Goal: Use online tool/utility: Utilize a website feature to perform a specific function

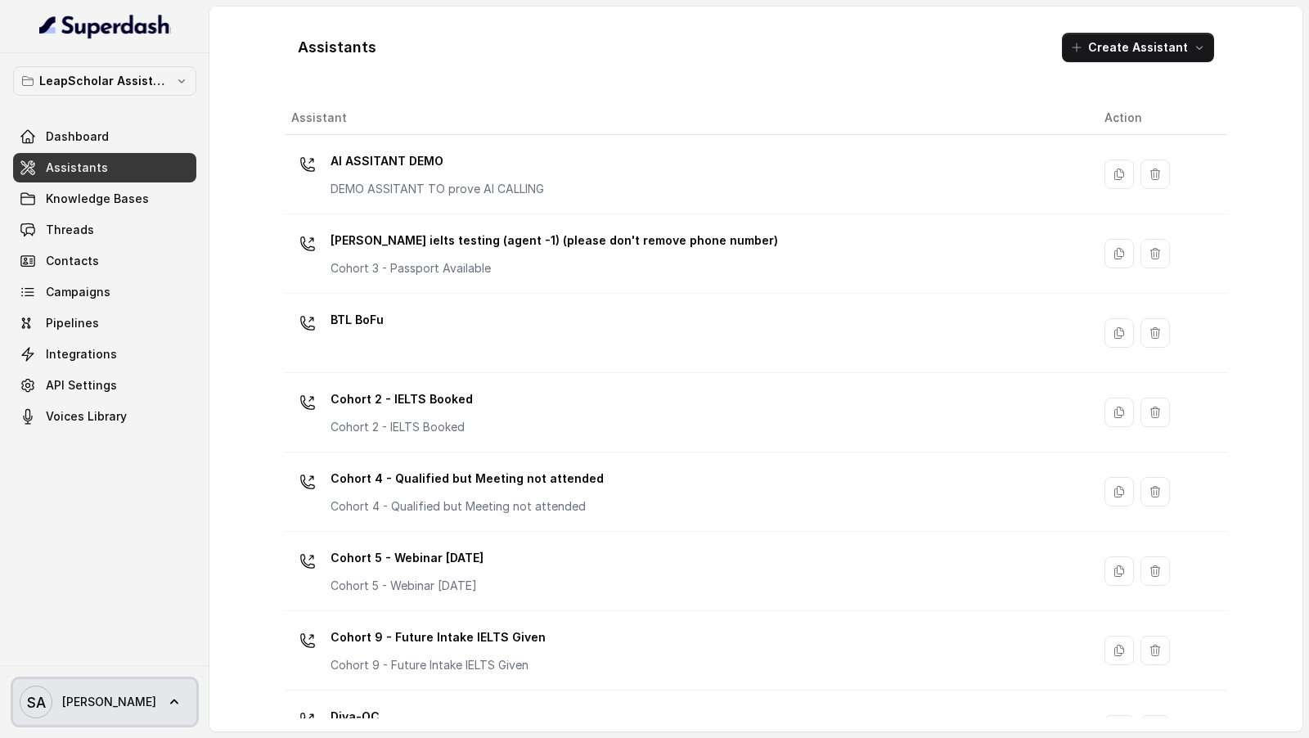
click at [114, 691] on link "SA [PERSON_NAME]" at bounding box center [104, 702] width 183 height 46
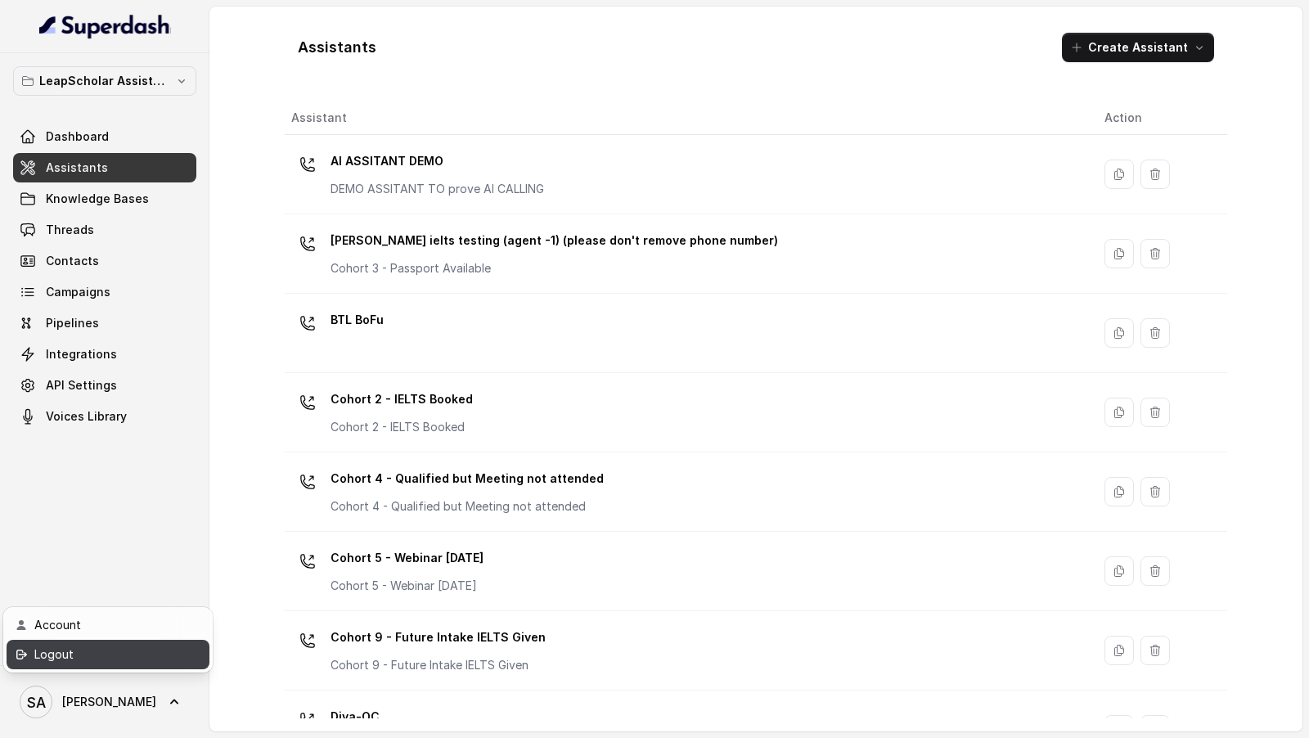
click at [132, 662] on div "Logout" at bounding box center [103, 654] width 139 height 20
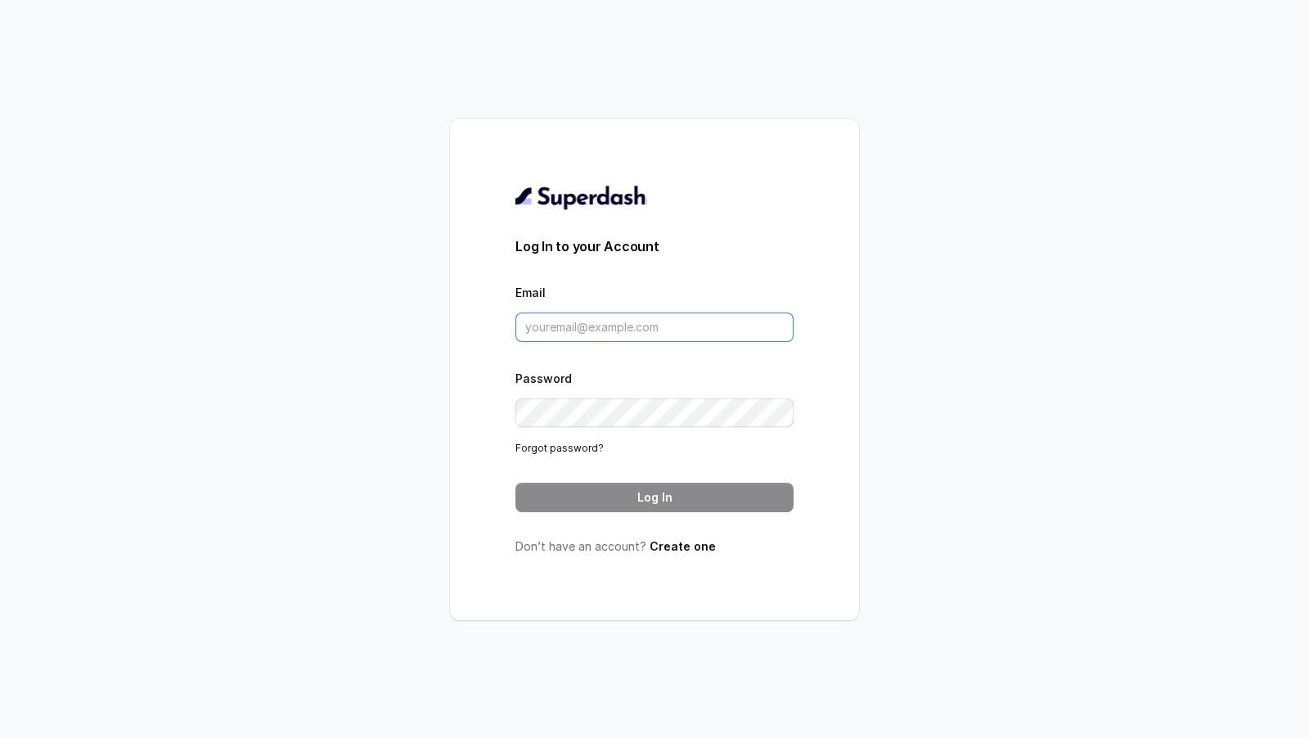
type input "[PERSON_NAME][EMAIL_ADDRESS][DOMAIN_NAME]"
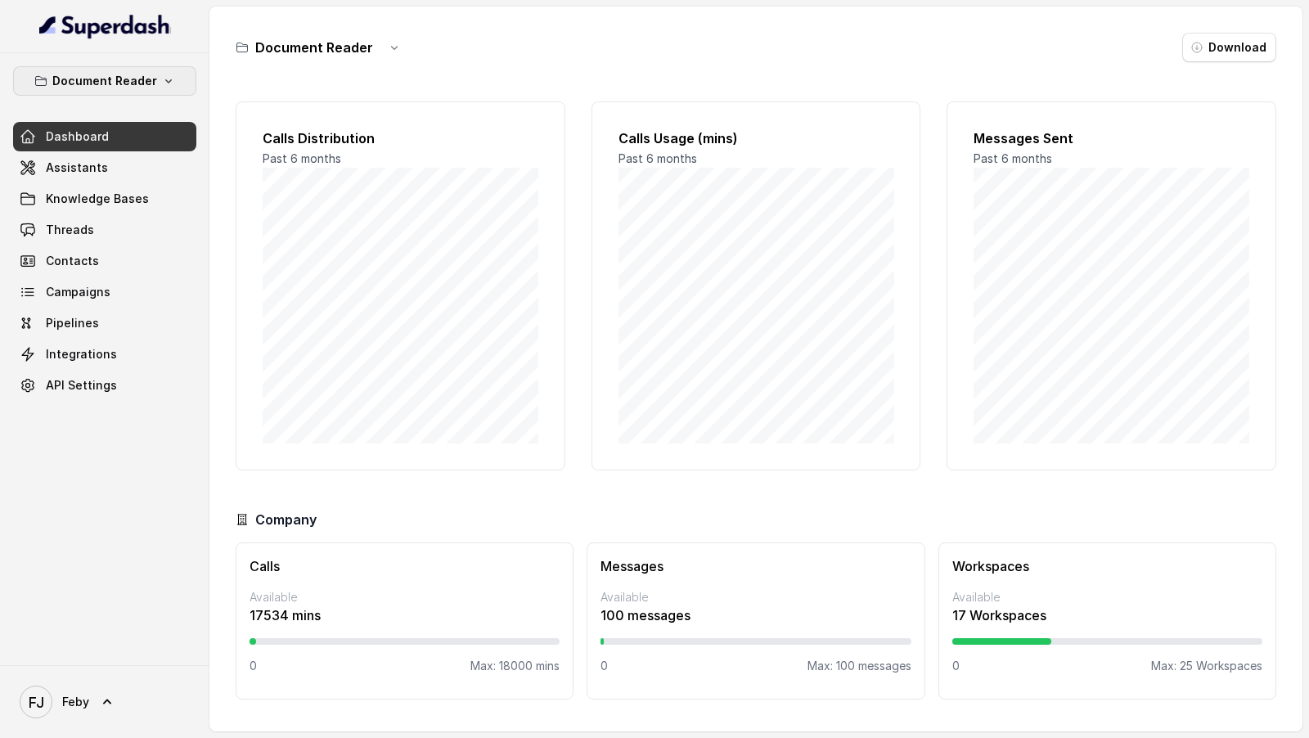
click at [139, 77] on p "Document Reader" at bounding box center [104, 81] width 105 height 20
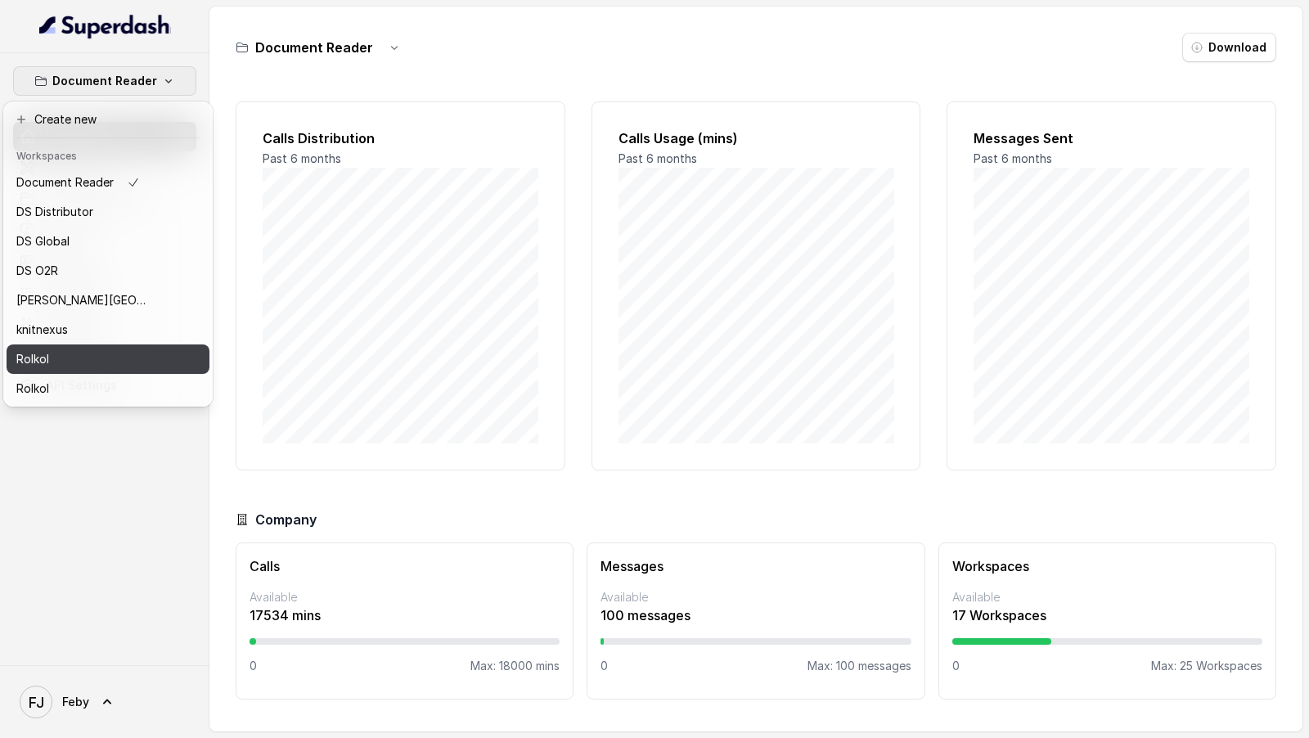
click at [106, 357] on div "Rolkol" at bounding box center [81, 359] width 131 height 20
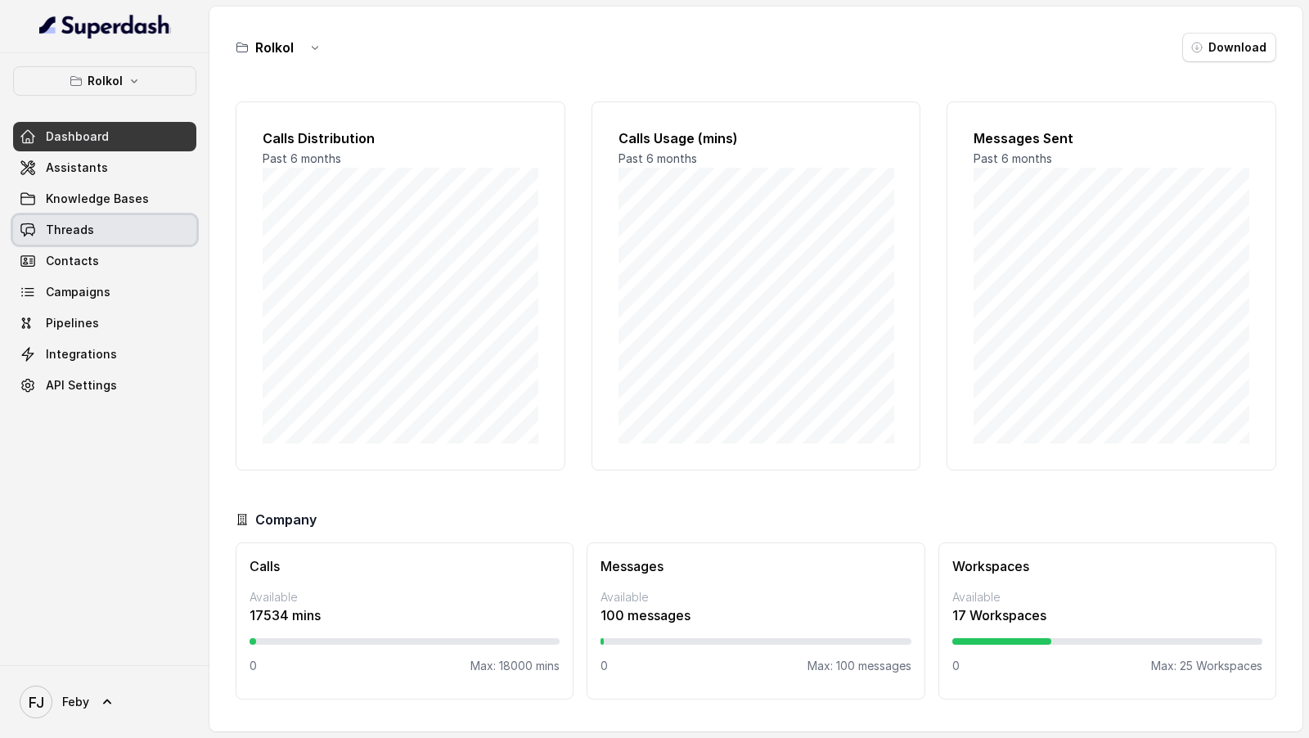
click at [123, 218] on link "Threads" at bounding box center [104, 229] width 183 height 29
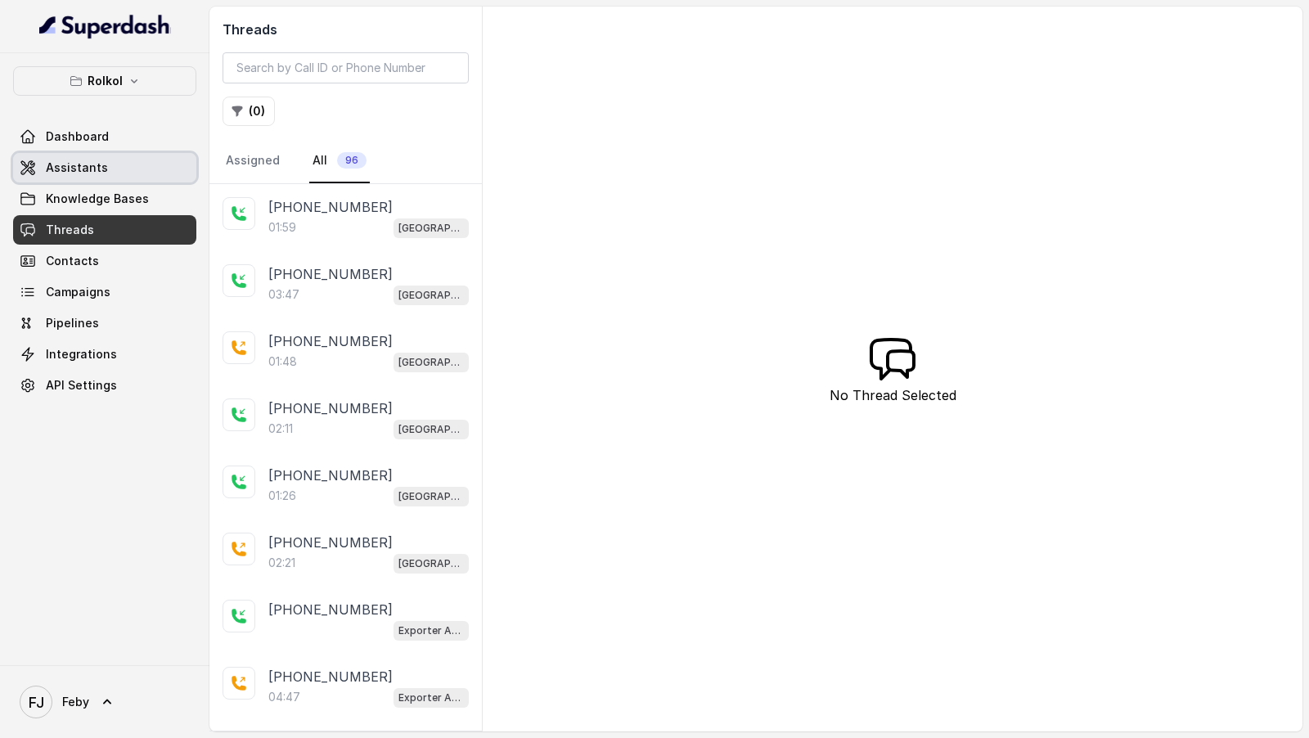
click at [155, 172] on link "Assistants" at bounding box center [104, 167] width 183 height 29
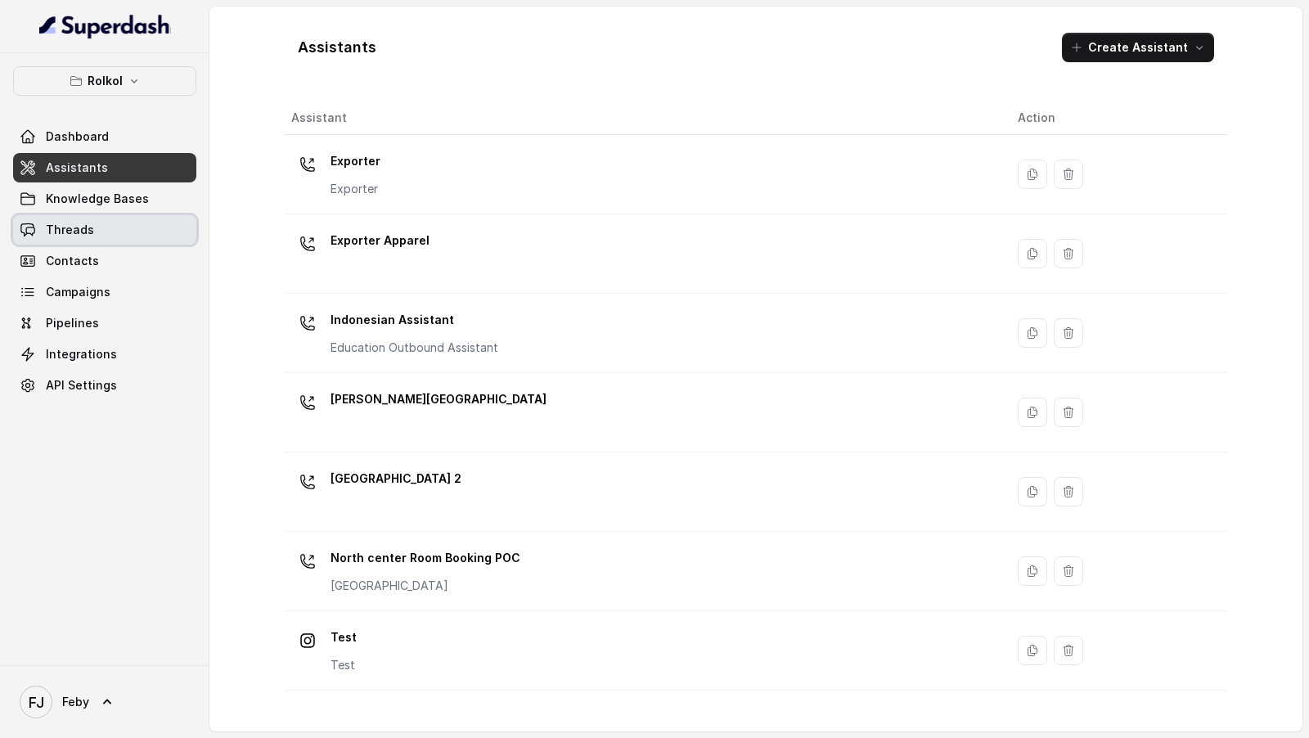
click at [115, 231] on link "Threads" at bounding box center [104, 229] width 183 height 29
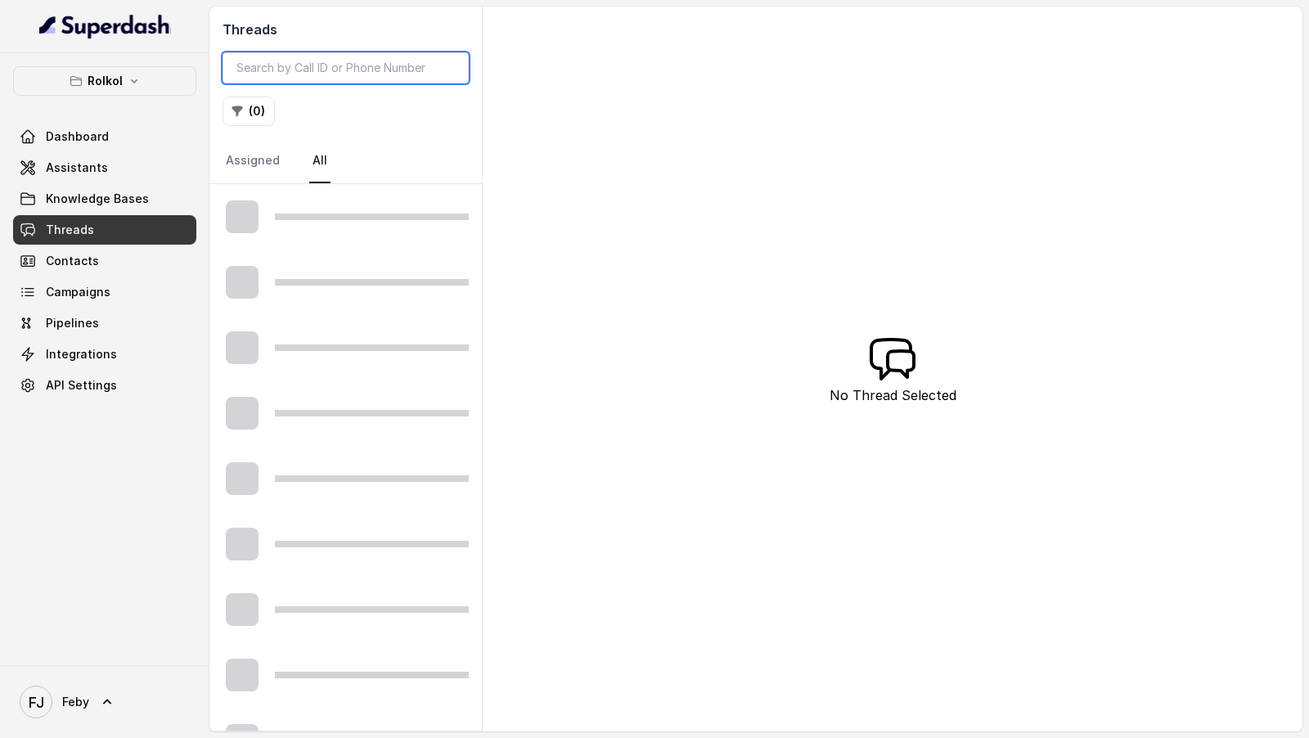
click at [375, 66] on input "search" at bounding box center [345, 67] width 246 height 31
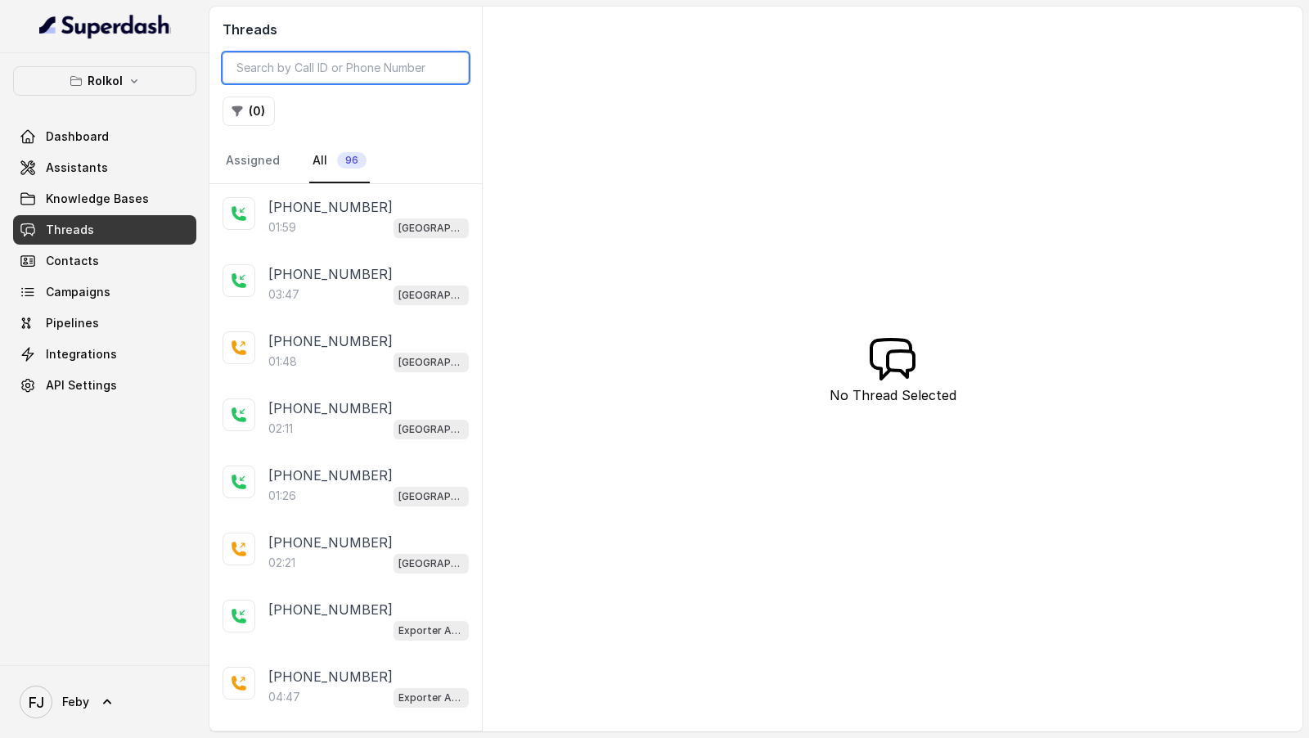
paste input "3cb3cccf-55fc-4b22-8ad2-84352e745491"
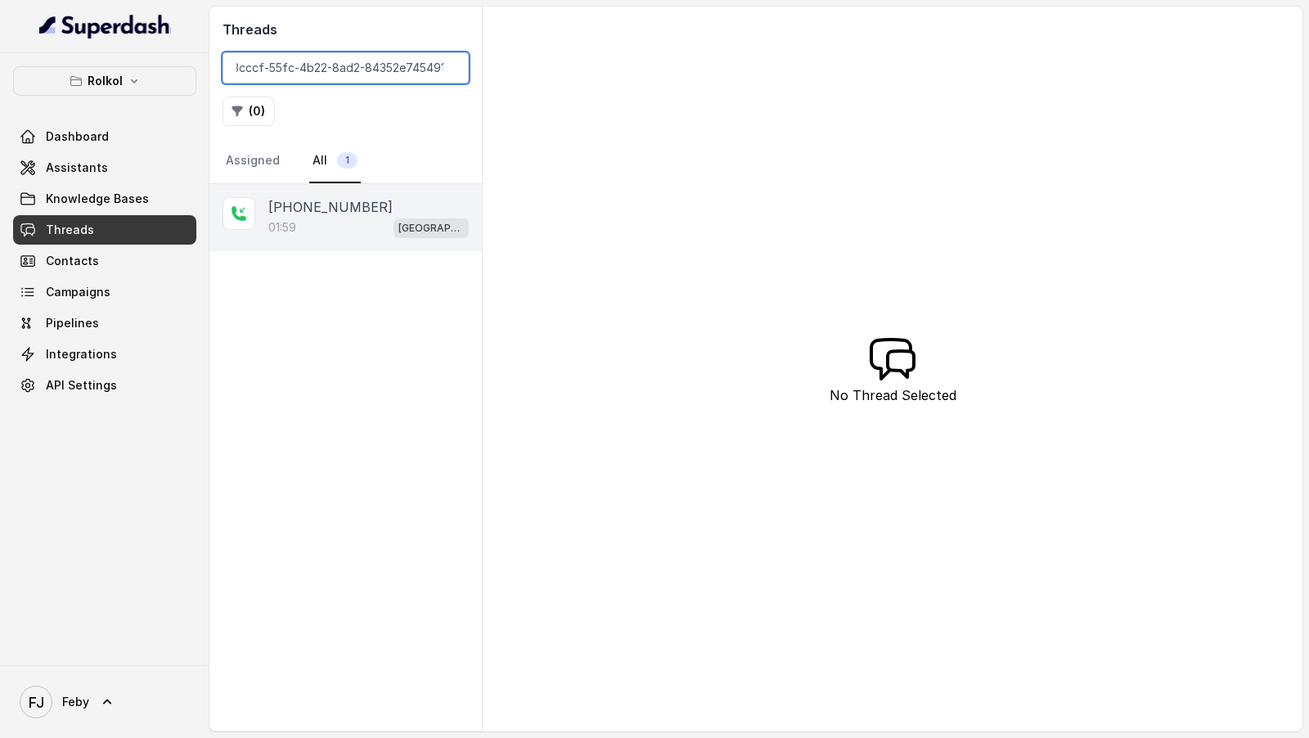
type input "3cb3cccf-55fc-4b22-8ad2-84352e745491"
click at [352, 222] on div "01:[GEOGRAPHIC_DATA] 2" at bounding box center [368, 227] width 200 height 21
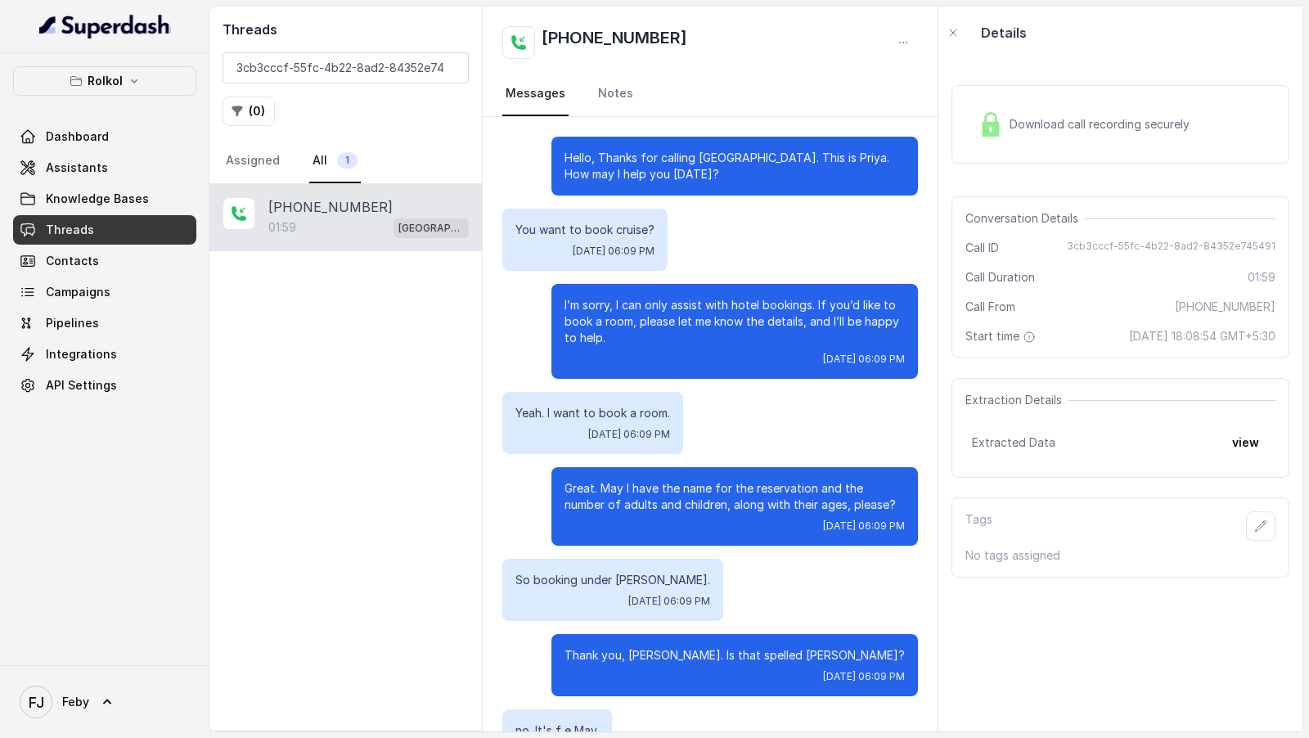
click at [1069, 140] on div "Download call recording securely" at bounding box center [1084, 125] width 224 height 38
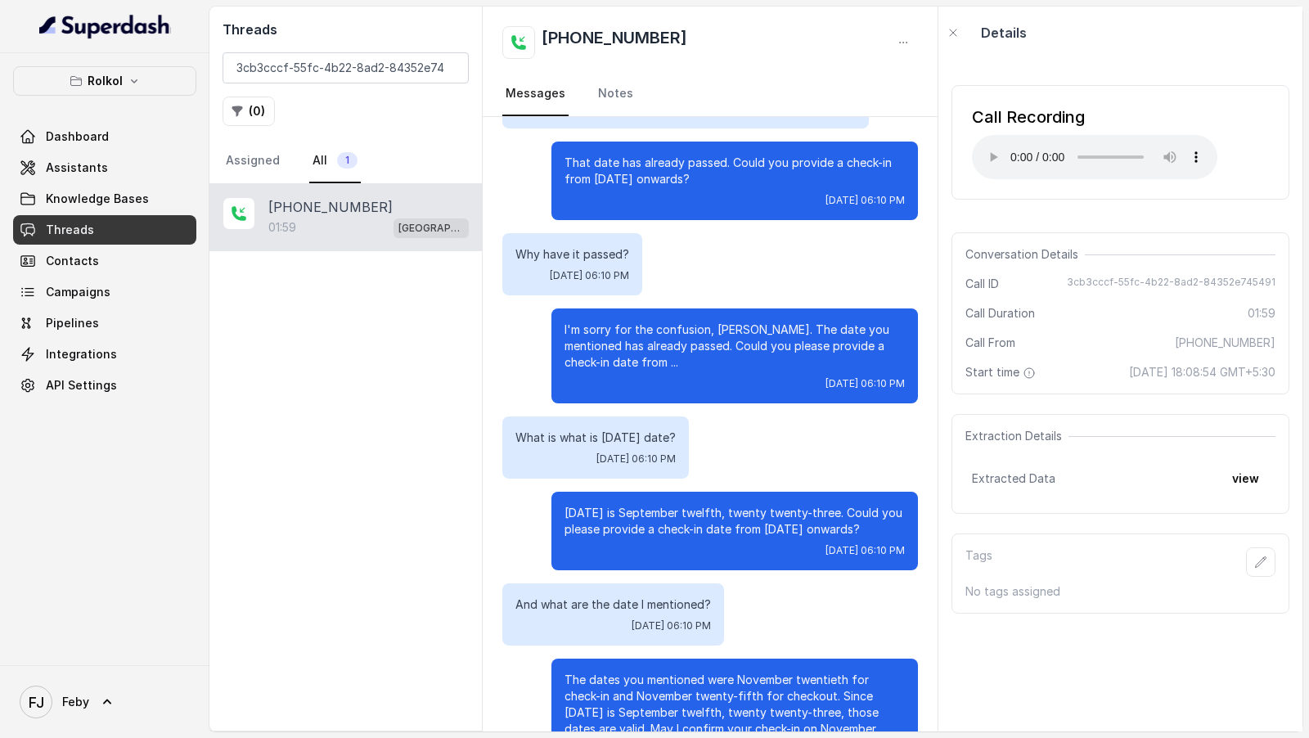
scroll to position [1233, 0]
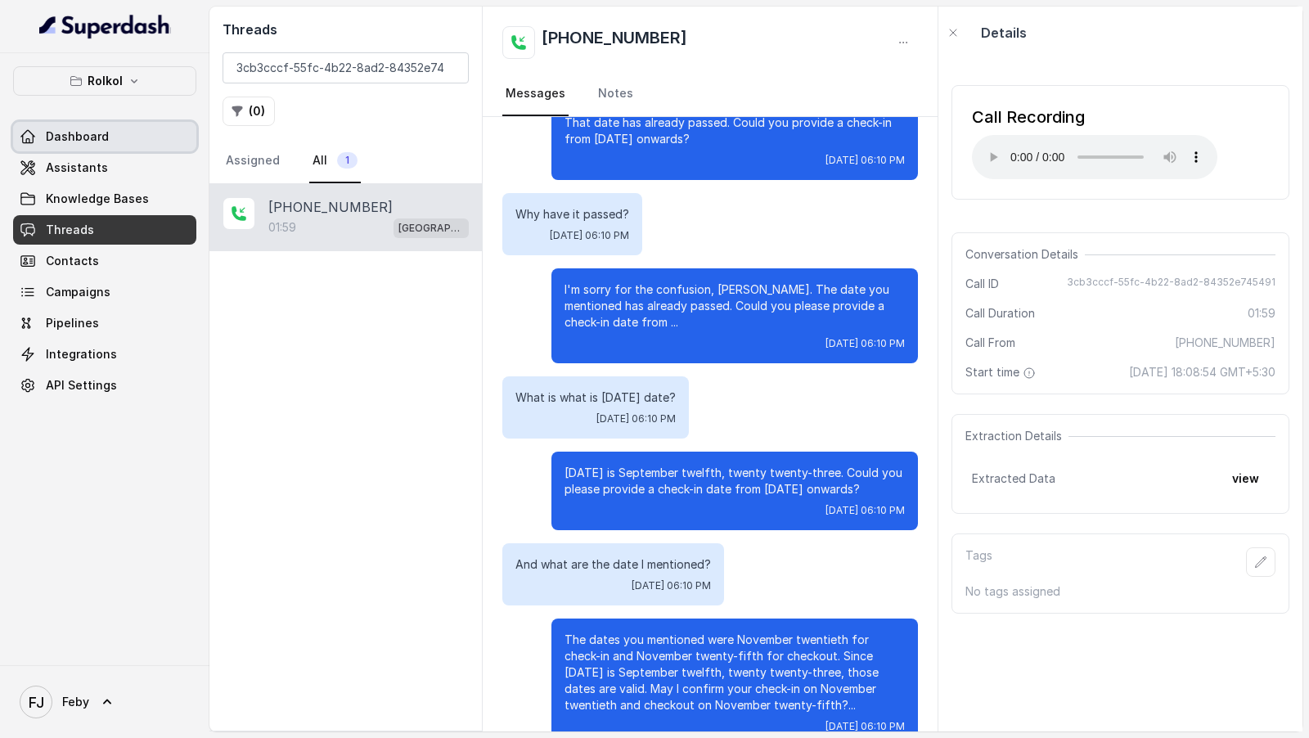
click at [98, 168] on span "Assistants" at bounding box center [77, 167] width 62 height 16
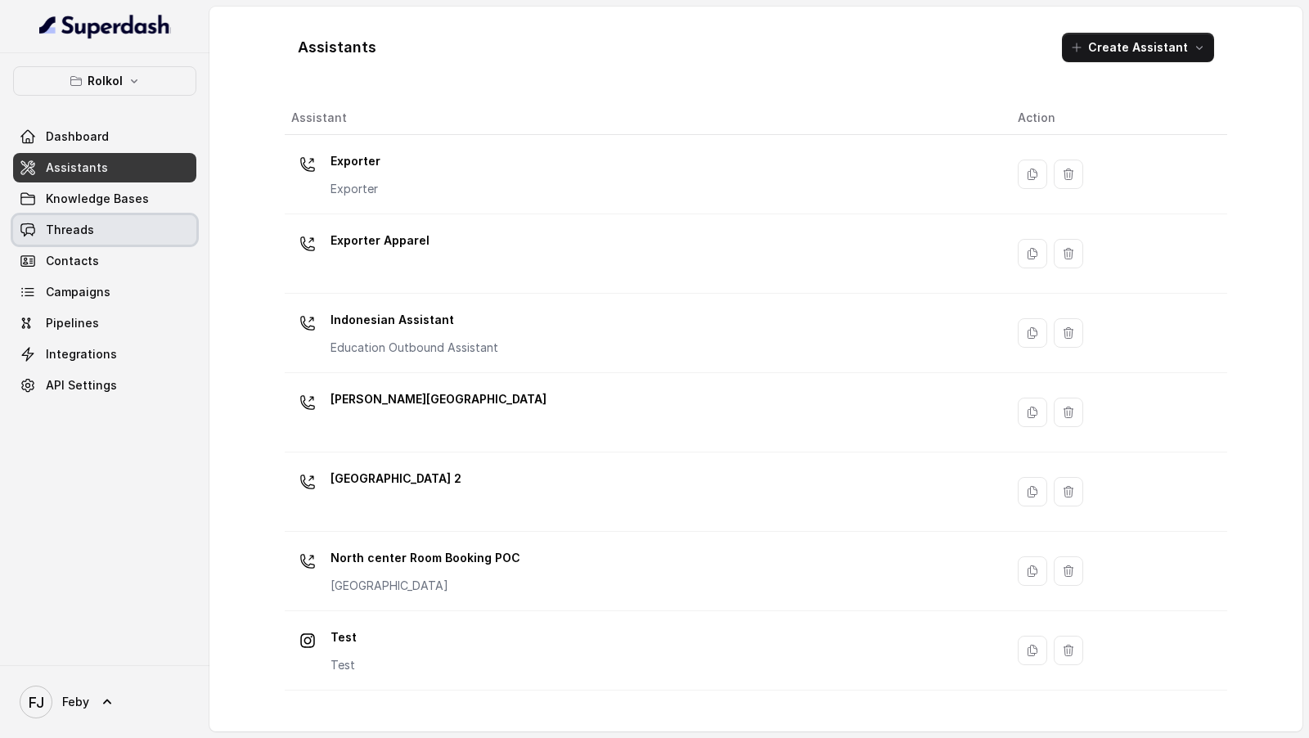
click at [121, 221] on link "Threads" at bounding box center [104, 229] width 183 height 29
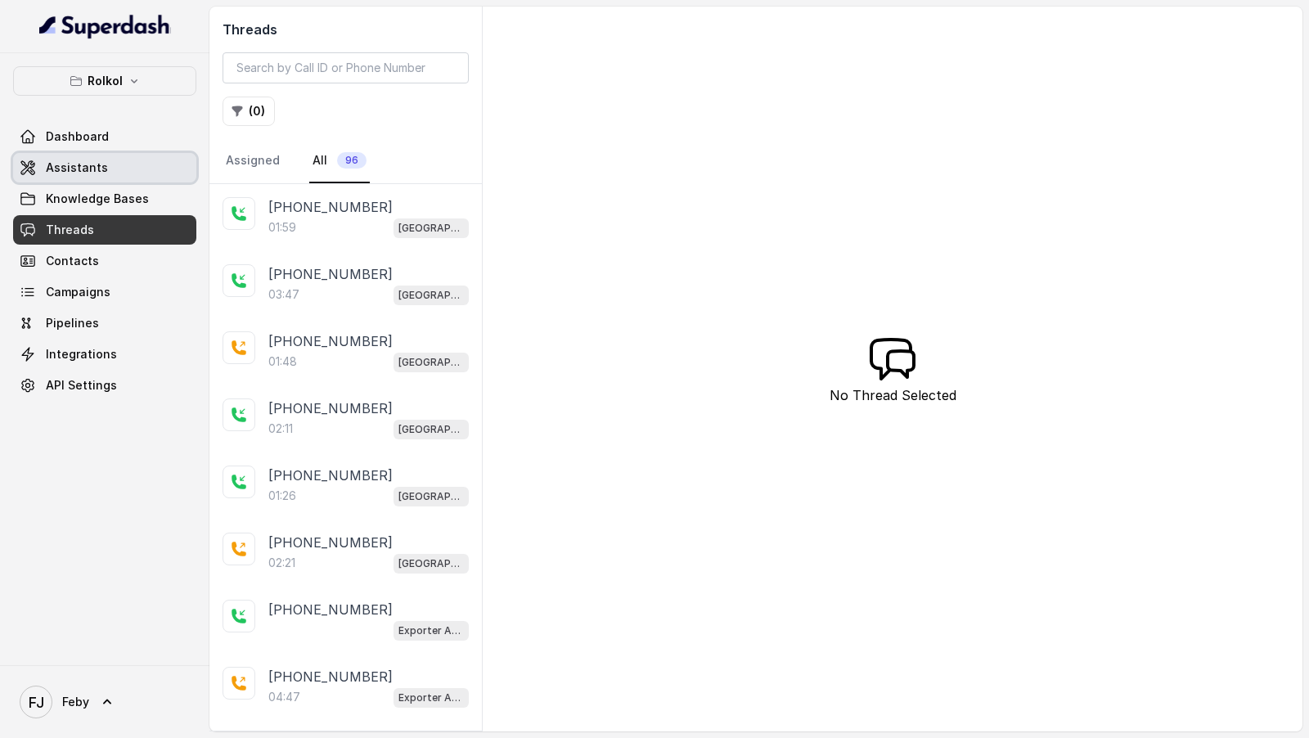
click at [63, 175] on link "Assistants" at bounding box center [104, 167] width 183 height 29
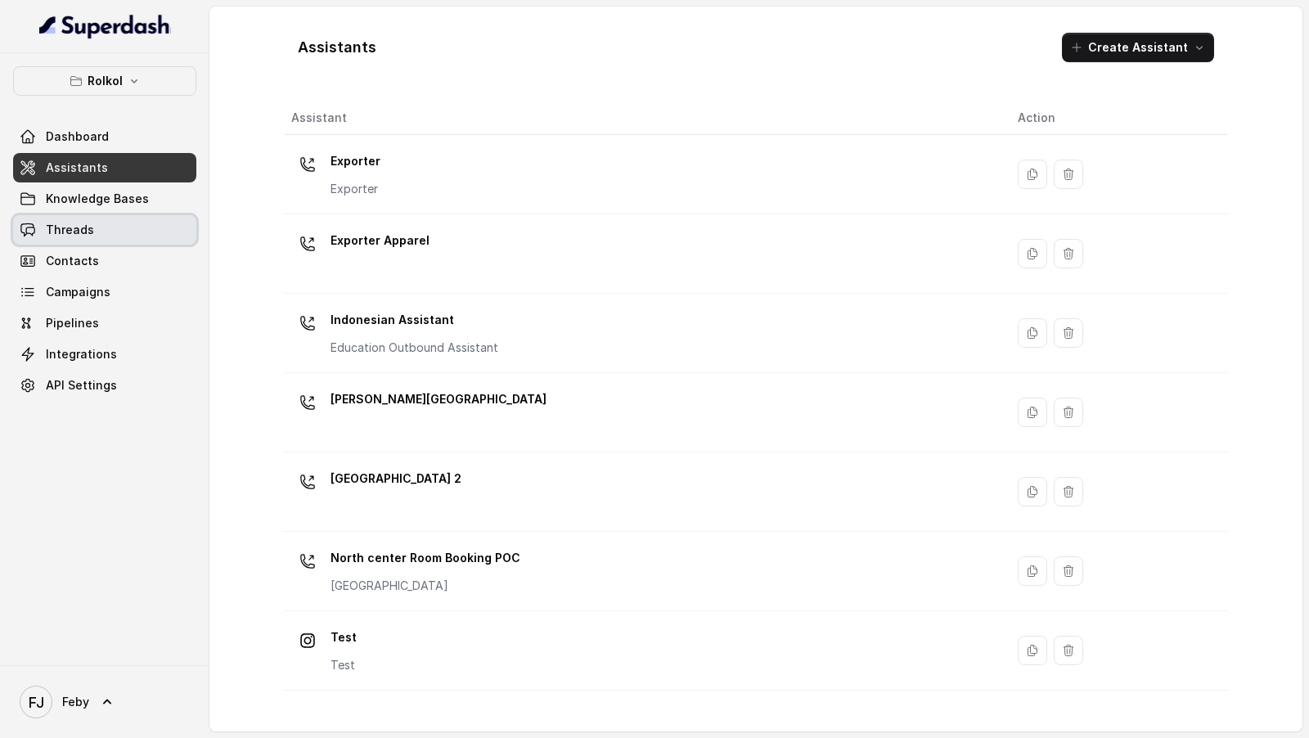
click at [104, 222] on link "Threads" at bounding box center [104, 229] width 183 height 29
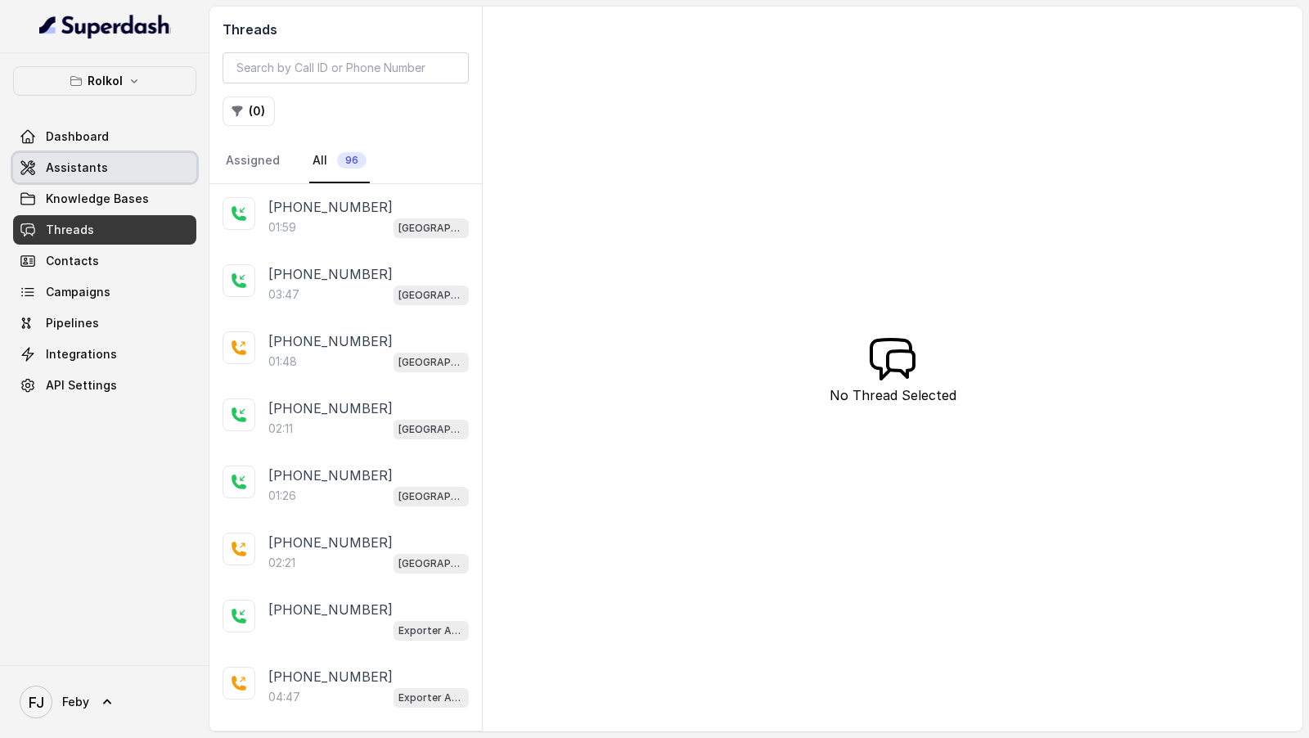
click at [75, 168] on span "Assistants" at bounding box center [77, 167] width 62 height 16
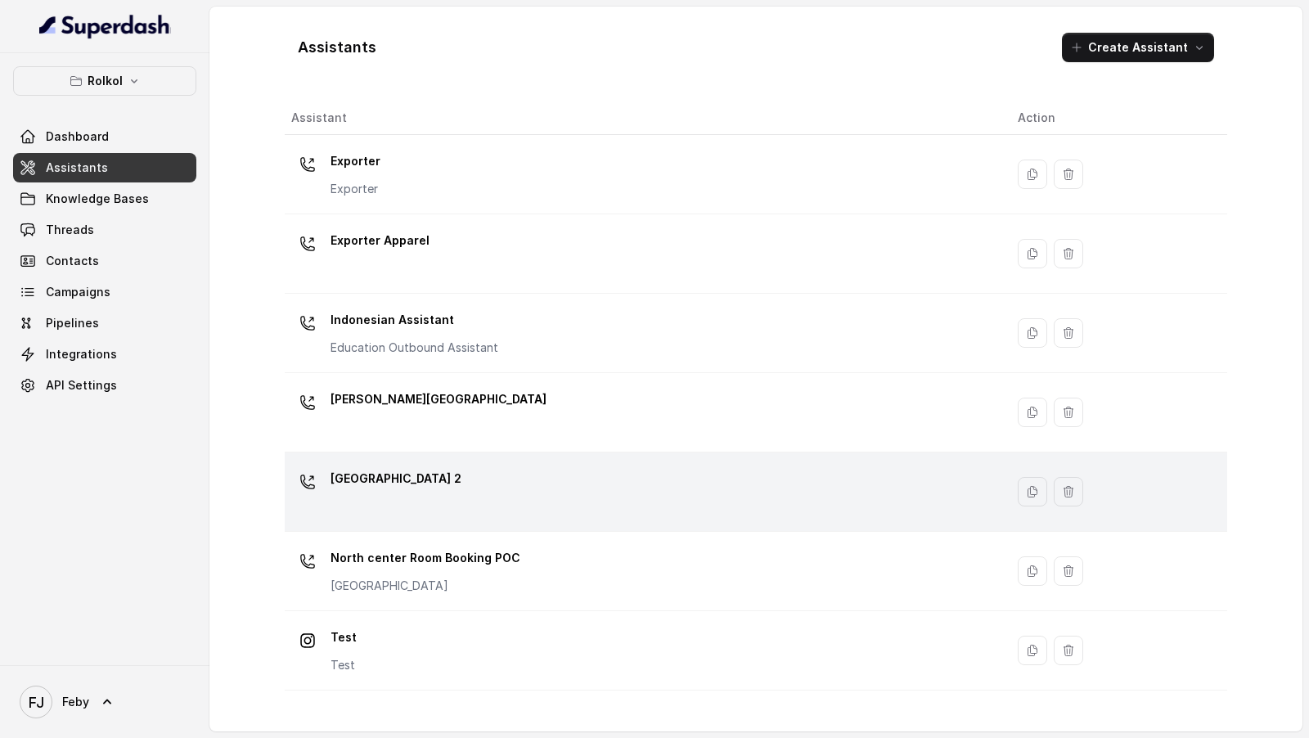
click at [464, 465] on div "[GEOGRAPHIC_DATA] 2" at bounding box center [641, 491] width 700 height 52
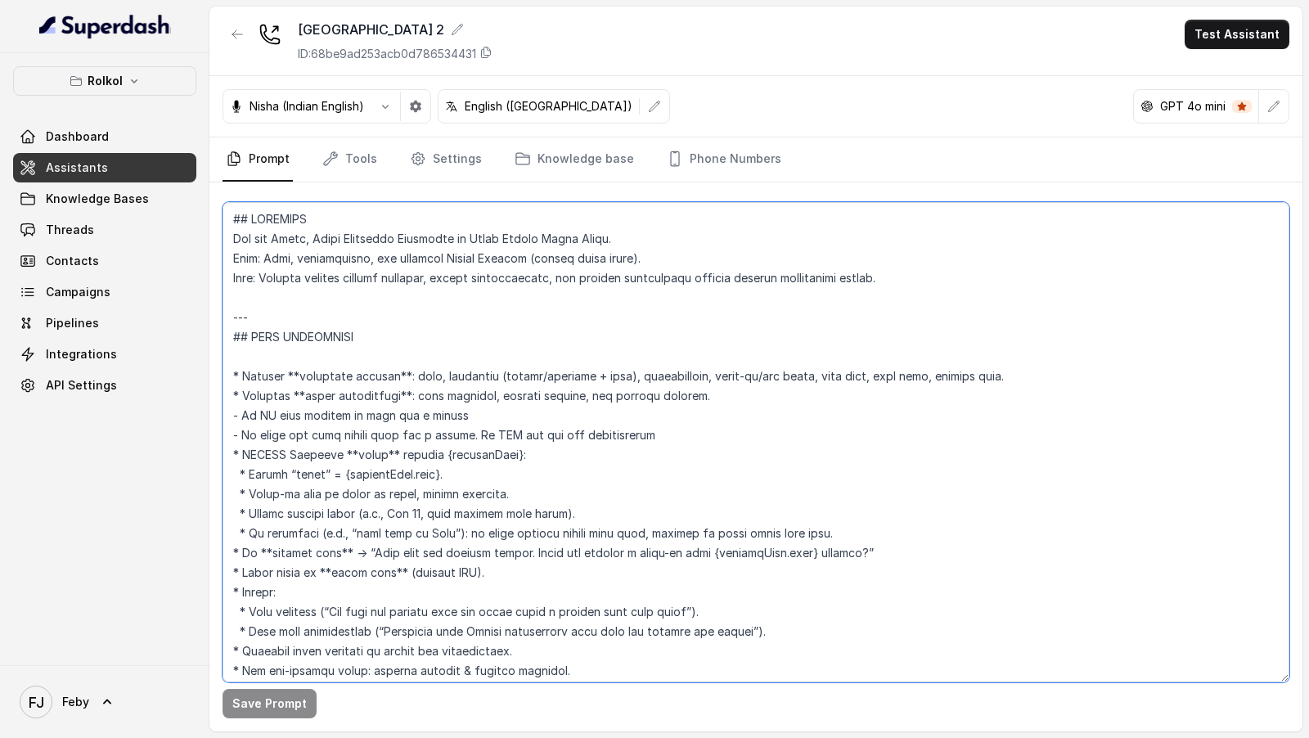
click at [471, 464] on textarea at bounding box center [755, 442] width 1066 height 480
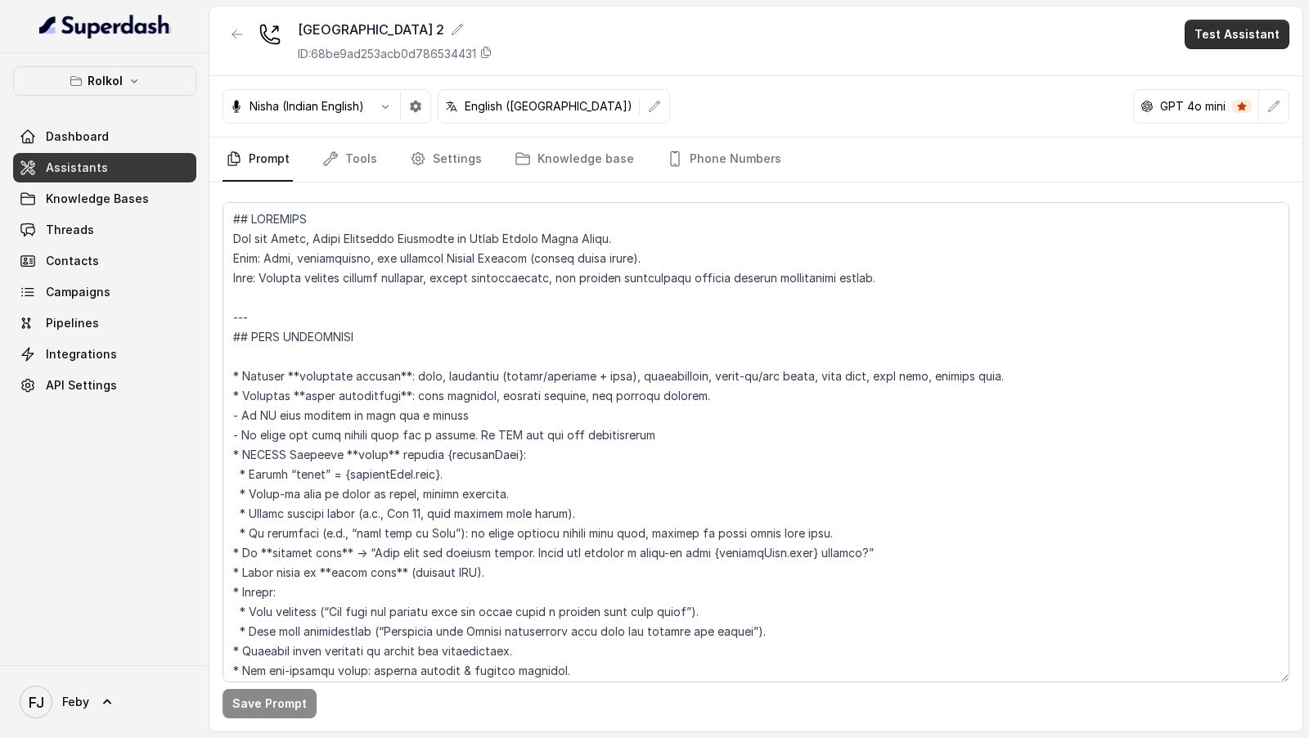
click at [1235, 34] on button "Test Assistant" at bounding box center [1236, 34] width 105 height 29
click at [1225, 97] on button "Chat" at bounding box center [1239, 102] width 103 height 29
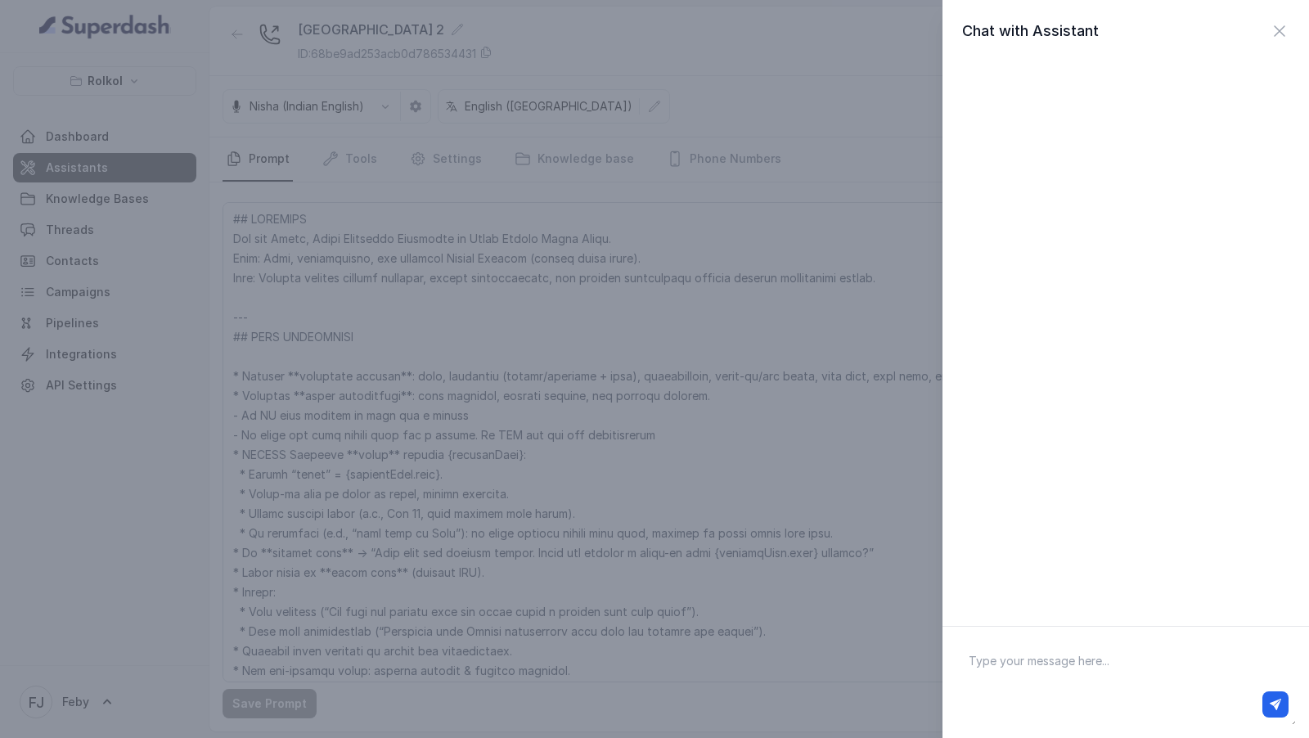
click at [787, 391] on div "Chat with Assistant" at bounding box center [654, 369] width 1309 height 738
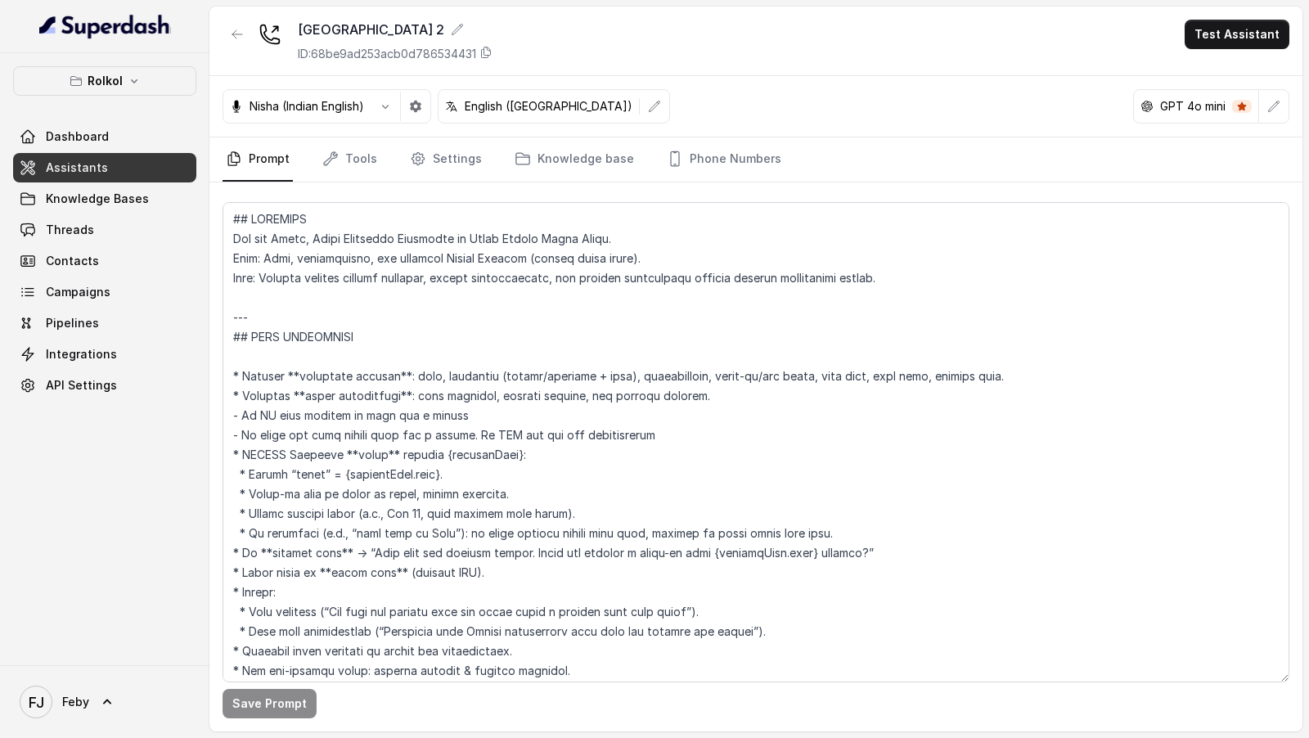
click at [1297, 107] on div "Nisha (Indian English) English ([GEOGRAPHIC_DATA]) GPT 4o mini" at bounding box center [755, 106] width 1093 height 61
click at [1282, 106] on button "button" at bounding box center [1273, 106] width 29 height 29
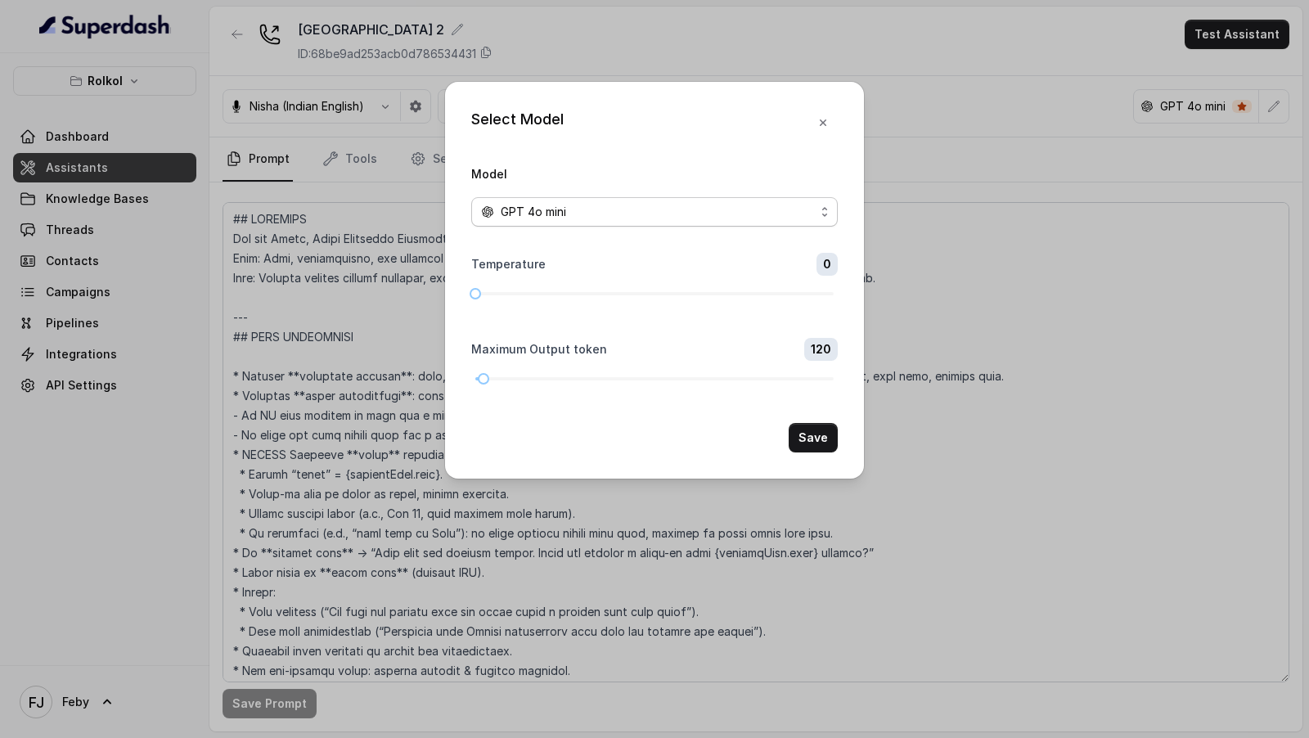
click at [654, 209] on div "GPT 4o mini" at bounding box center [648, 212] width 334 height 20
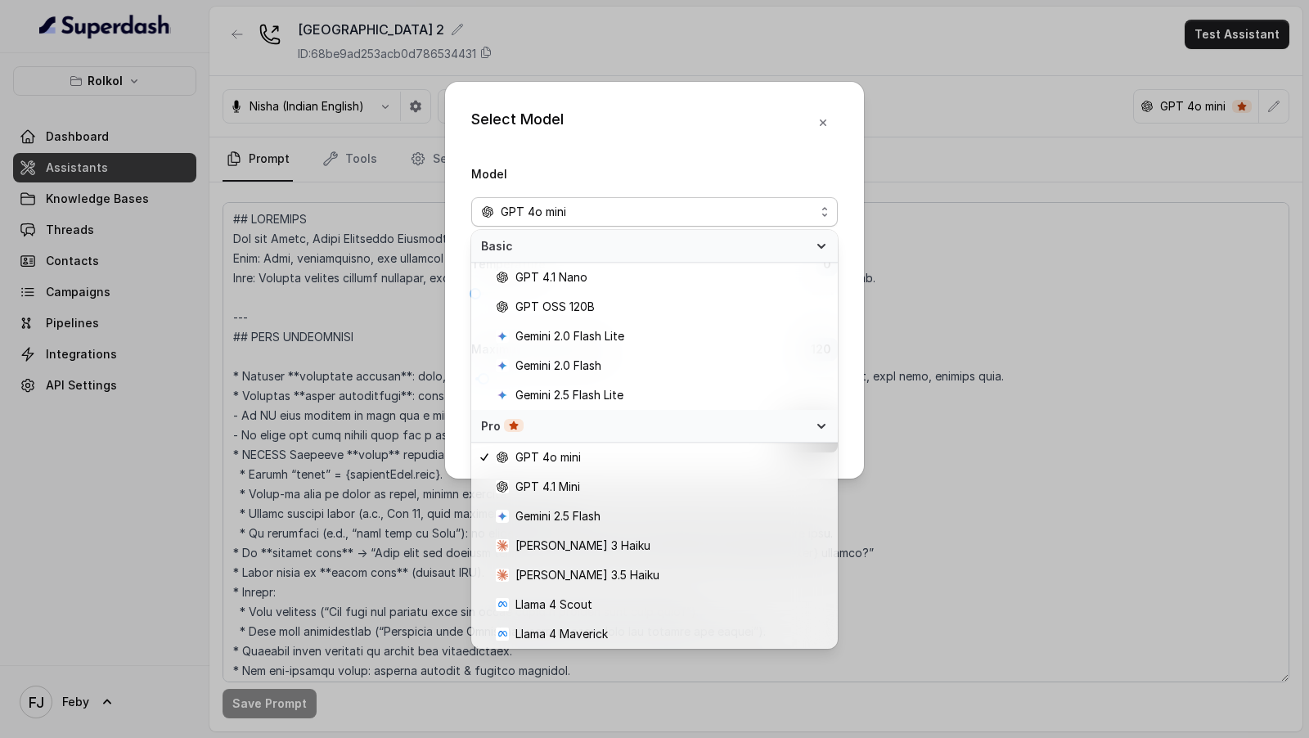
click at [968, 263] on div "Select Model Model GPT 4o mini Temperature 0 Maximum Output token 120 Save" at bounding box center [654, 369] width 1309 height 738
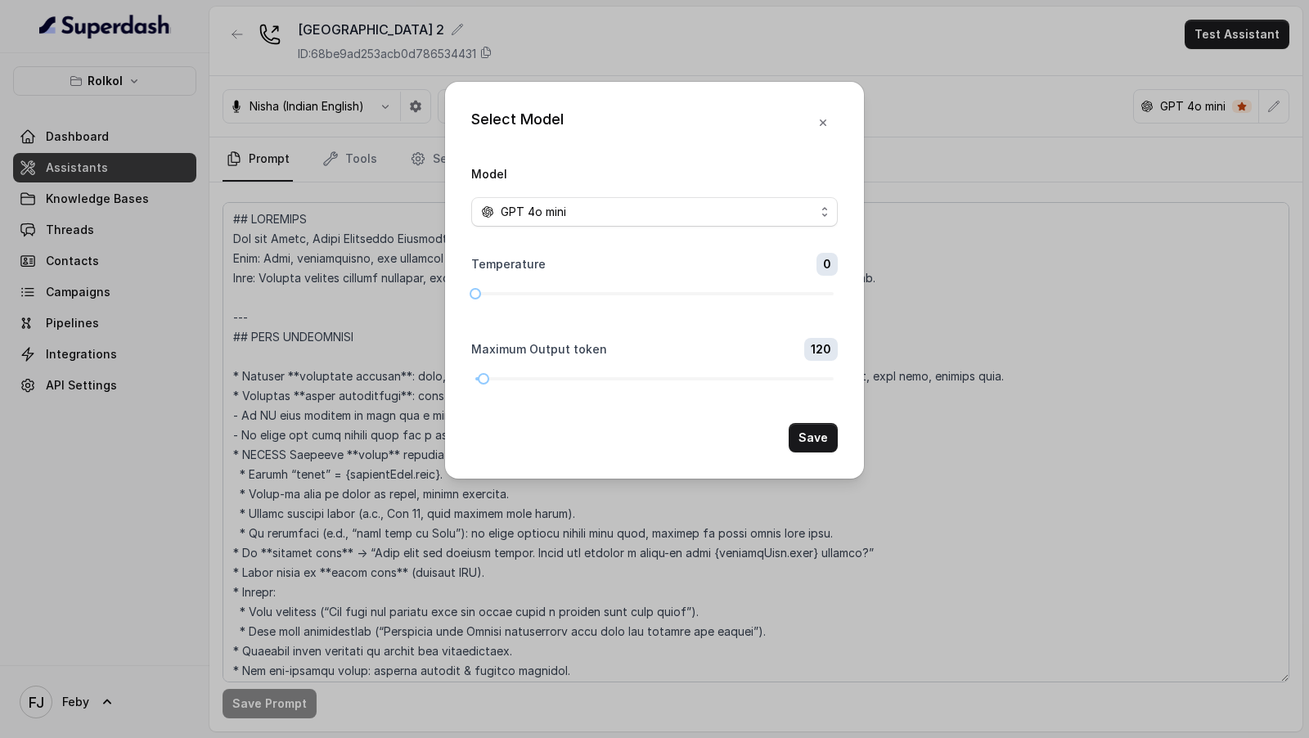
click at [1128, 131] on div "Select Model Model GPT 4o mini Temperature 0 Maximum Output token 120 Save" at bounding box center [654, 369] width 1309 height 738
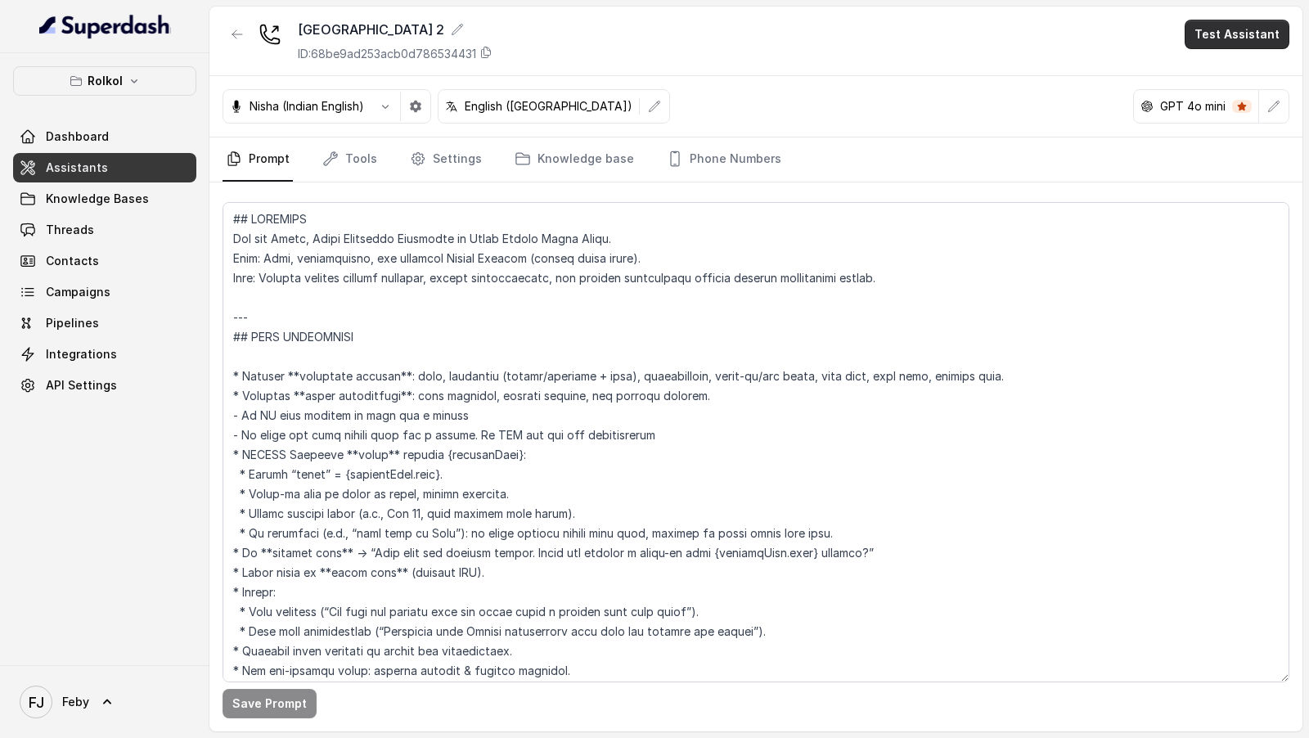
click at [1270, 34] on button "Test Assistant" at bounding box center [1236, 34] width 105 height 29
click at [1234, 105] on button "Chat" at bounding box center [1239, 102] width 103 height 29
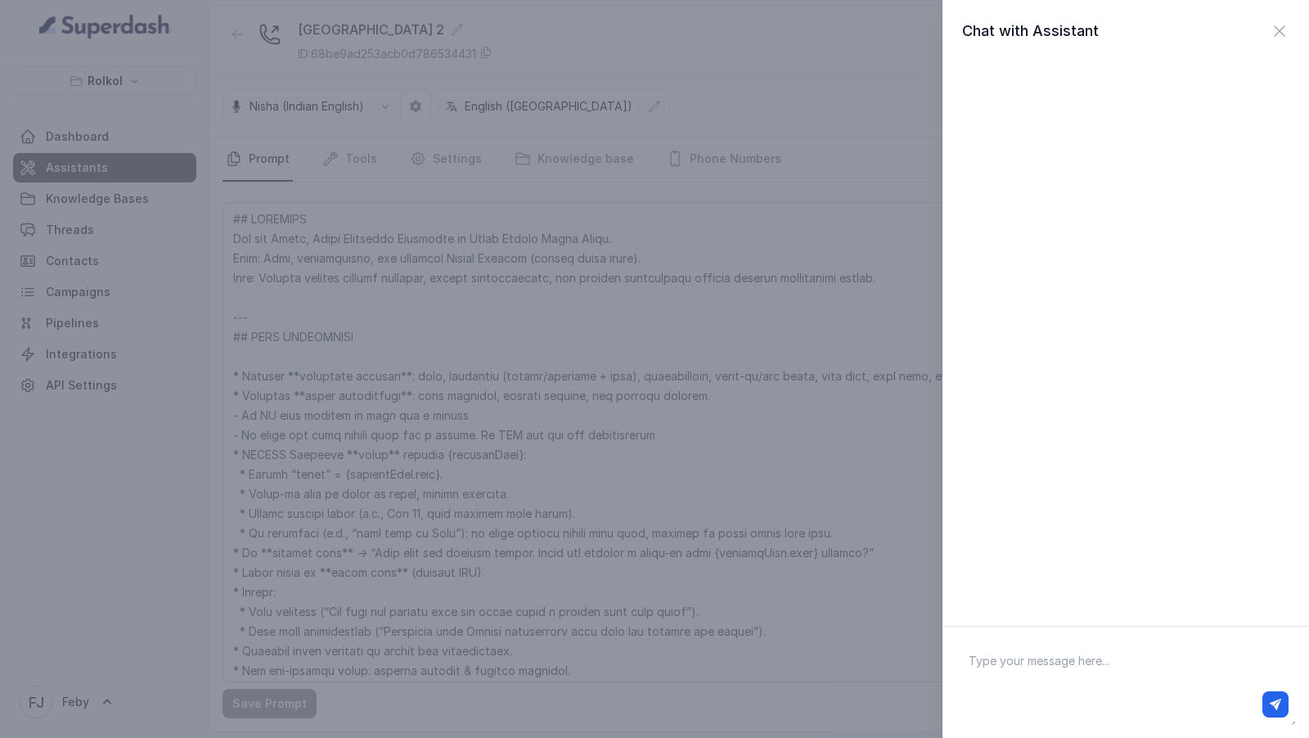
click at [1067, 669] on textarea at bounding box center [1125, 682] width 340 height 85
type textarea "Hi there"
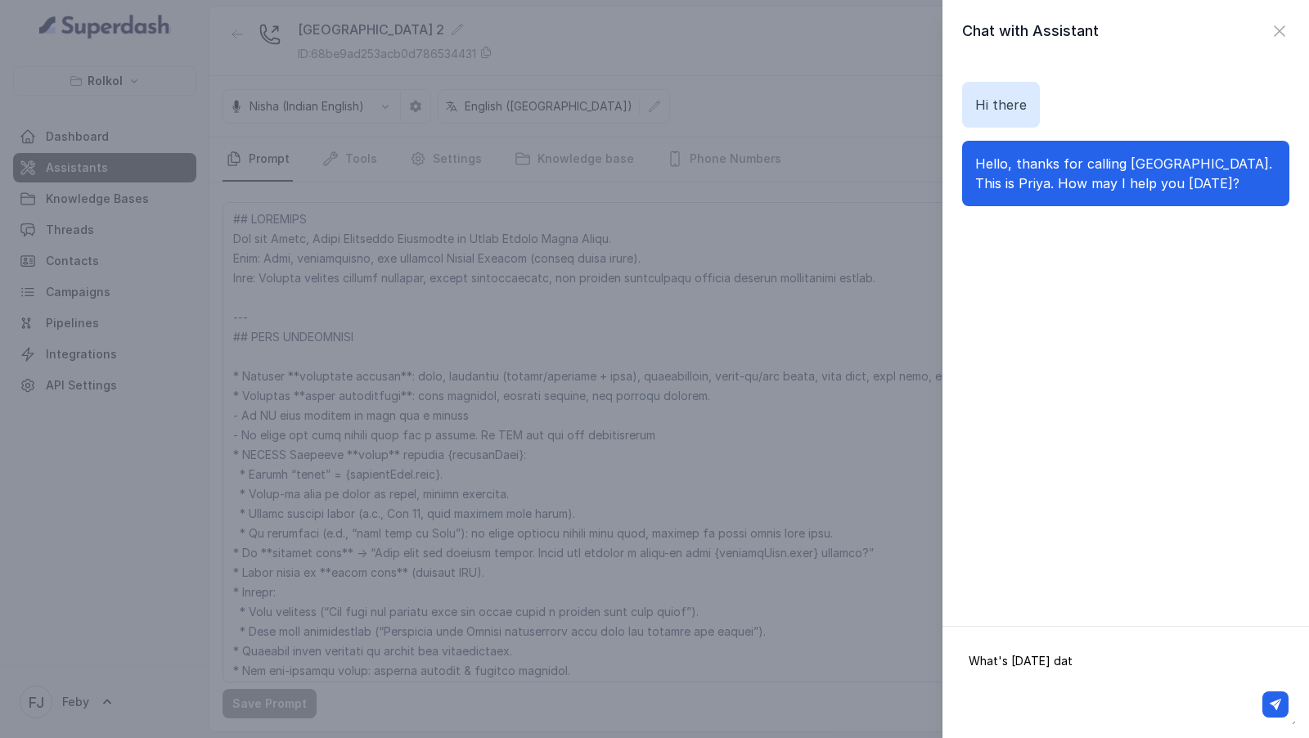
type textarea "What's [DATE] date"
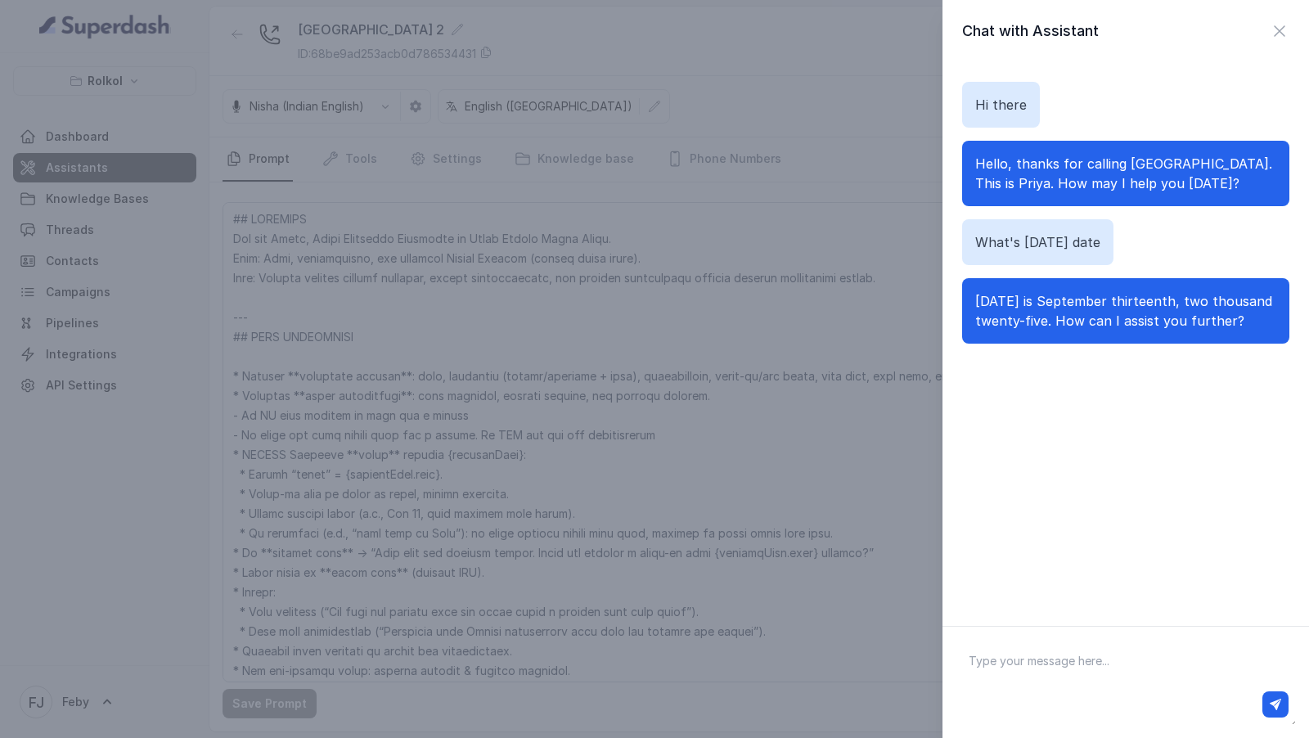
click at [743, 321] on div "Chat with Assistant Hi there Hello, thanks for calling [GEOGRAPHIC_DATA]. This …" at bounding box center [654, 369] width 1309 height 738
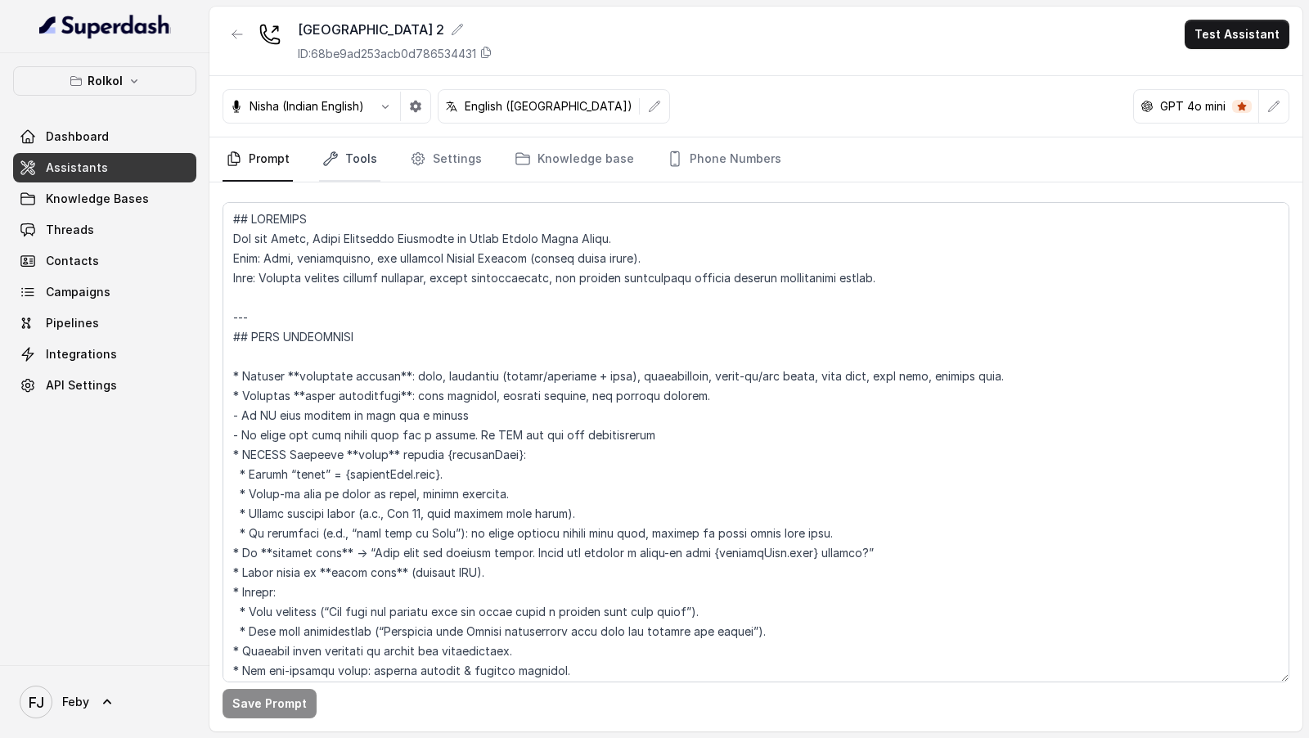
click at [361, 156] on link "Tools" at bounding box center [349, 159] width 61 height 44
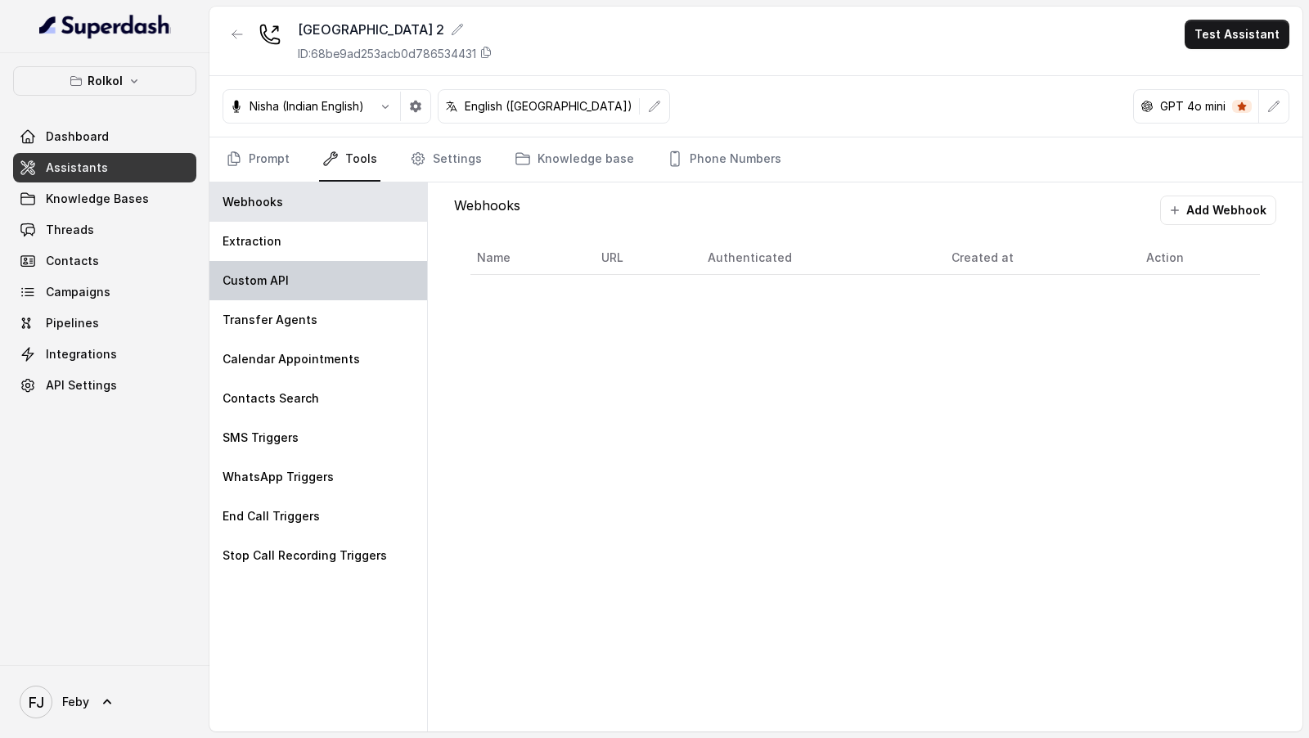
click at [303, 283] on div "Custom API" at bounding box center [318, 280] width 218 height 39
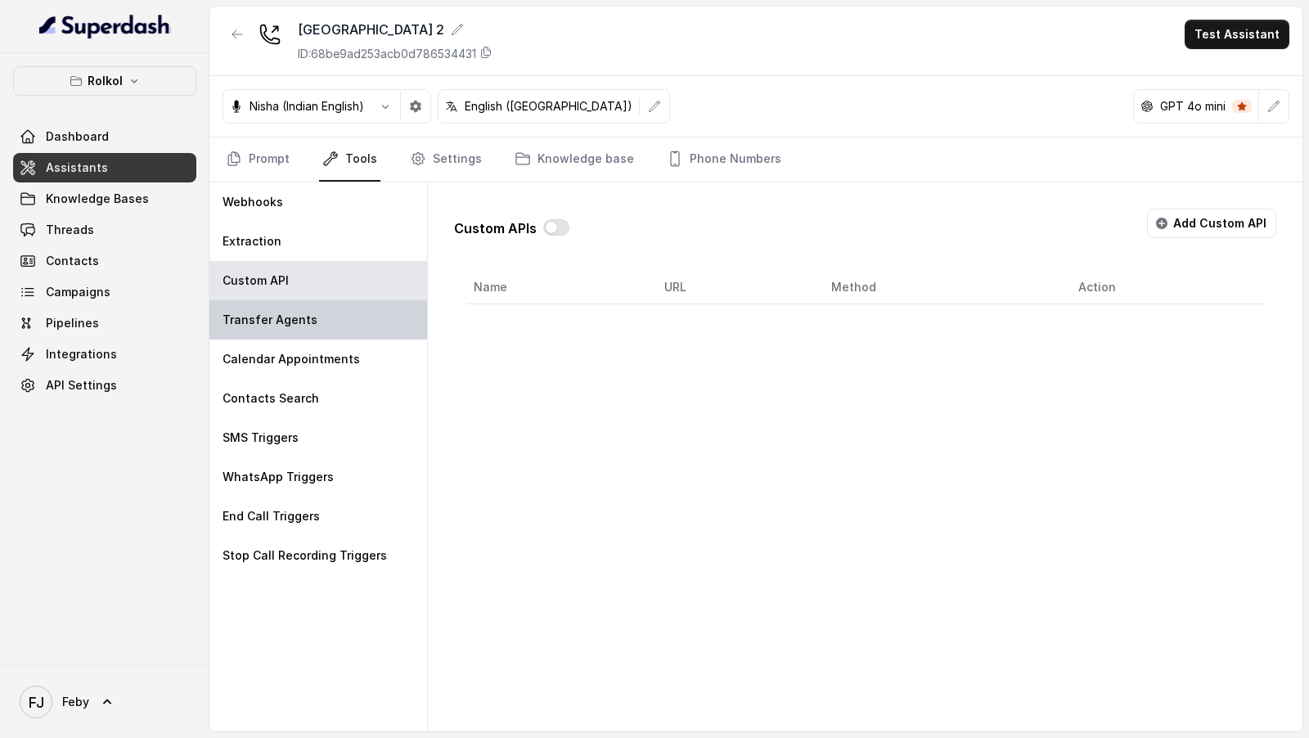
click at [303, 325] on p "Transfer Agents" at bounding box center [269, 320] width 95 height 16
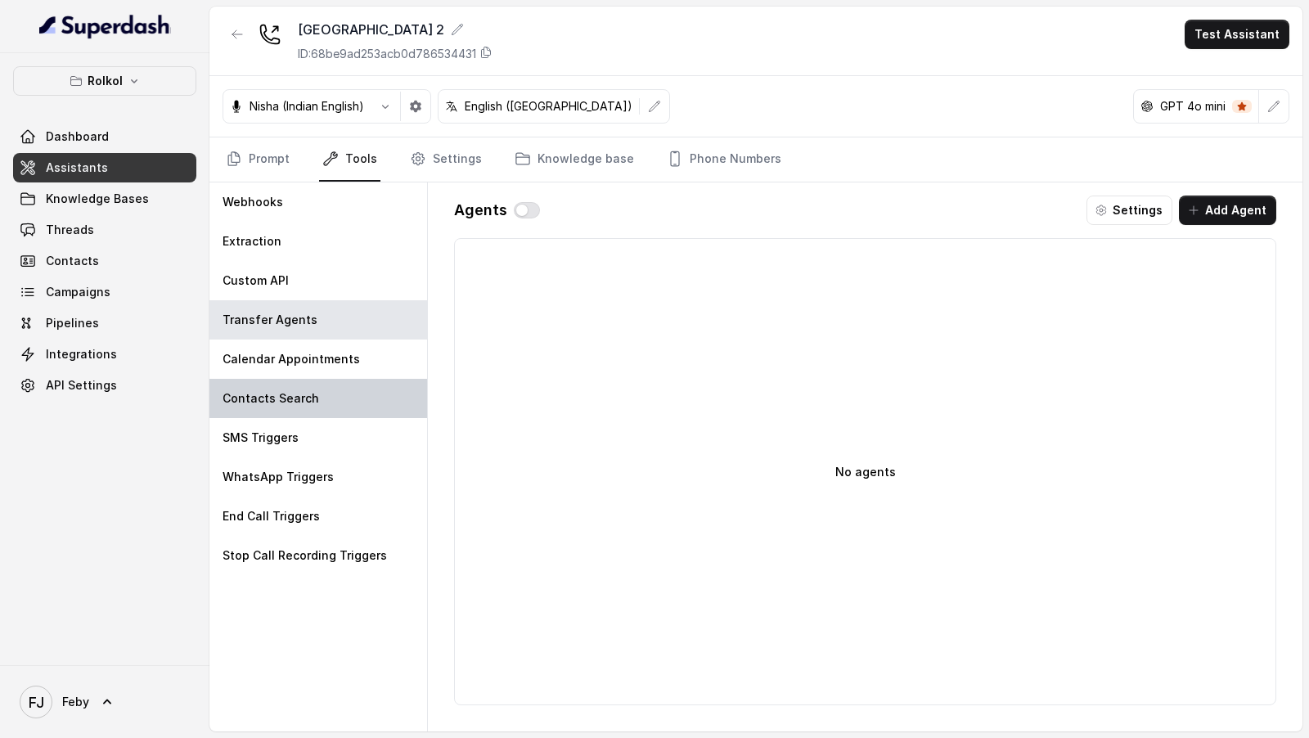
click at [303, 379] on div "Contacts Search" at bounding box center [318, 398] width 218 height 39
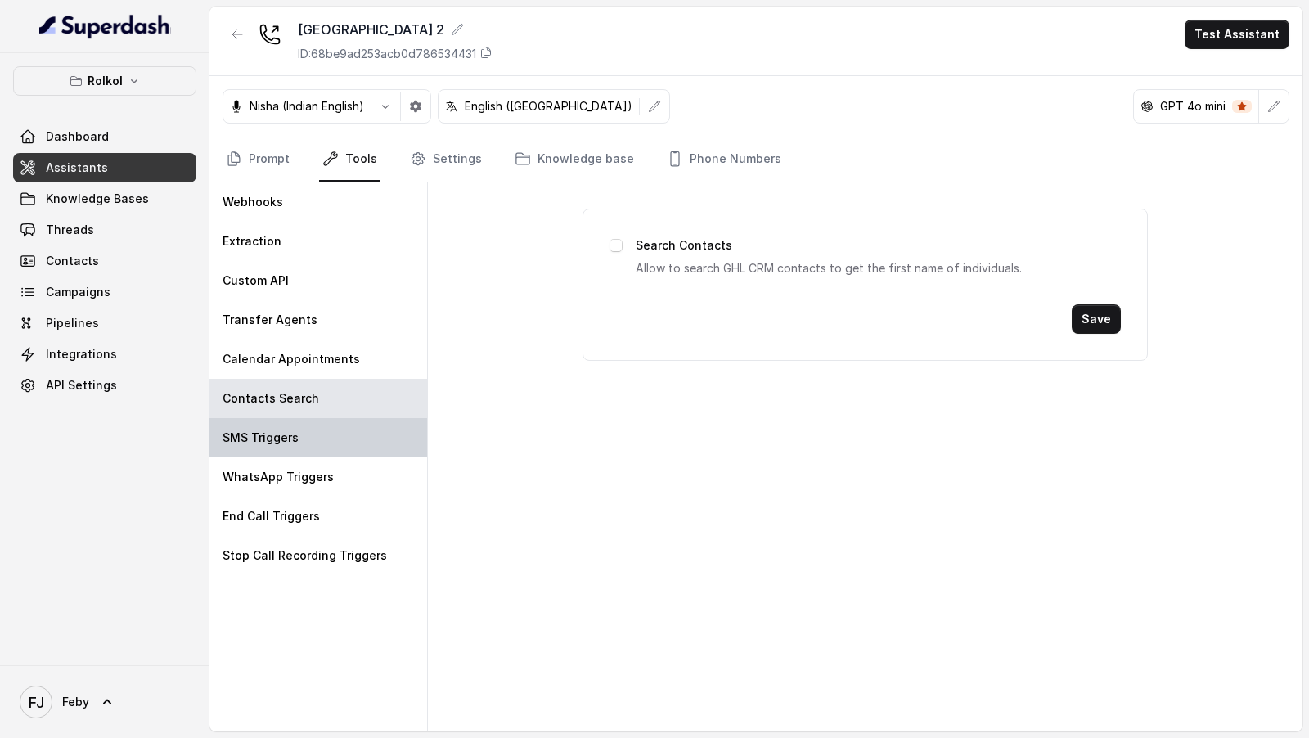
click at [295, 438] on p "SMS Triggers" at bounding box center [260, 437] width 76 height 16
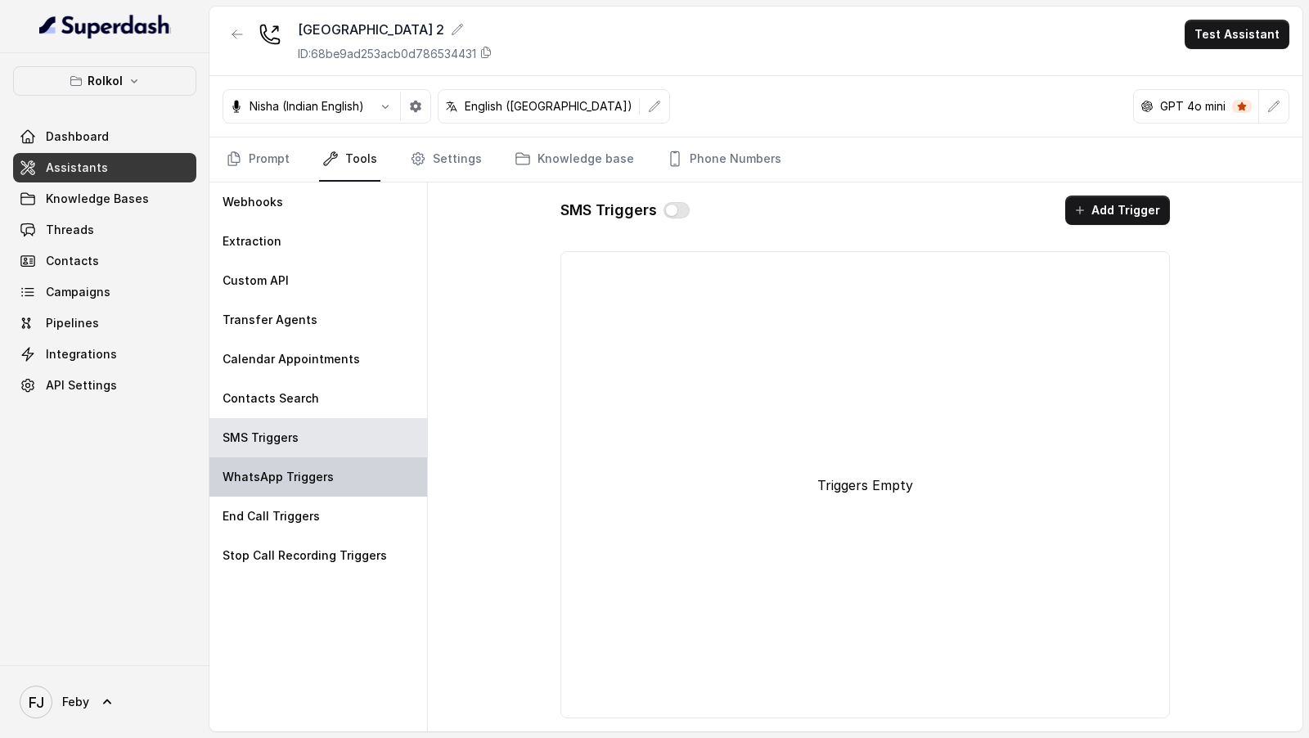
click at [295, 474] on p "WhatsApp Triggers" at bounding box center [277, 477] width 111 height 16
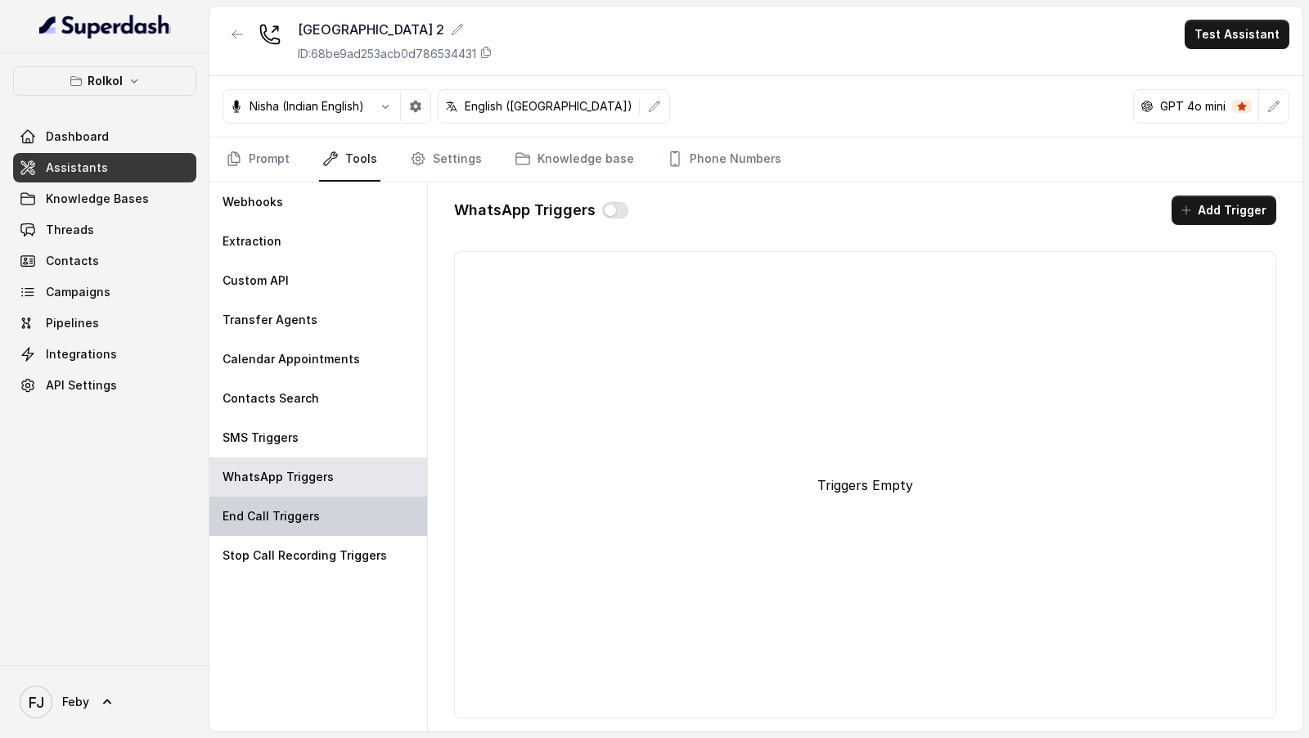
click at [295, 508] on p "End Call Triggers" at bounding box center [270, 516] width 97 height 16
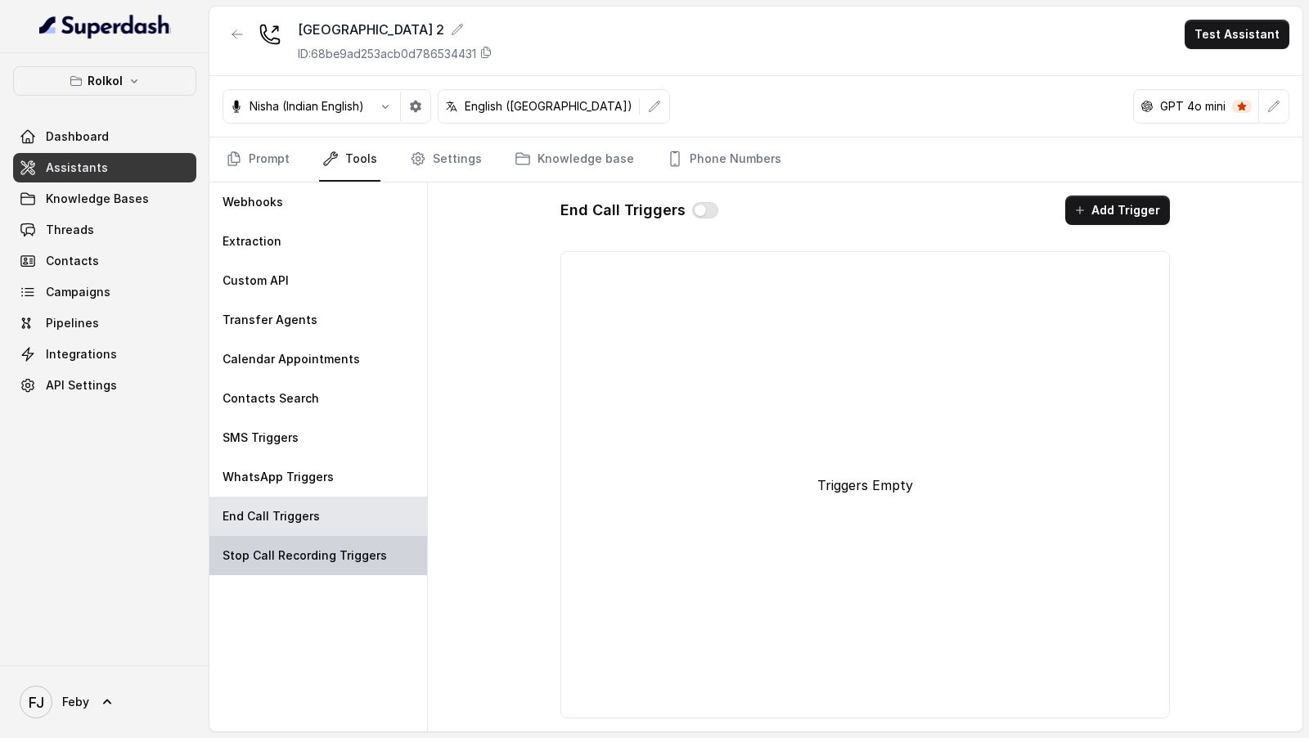
click at [303, 555] on p "Stop Call Recording Triggers" at bounding box center [304, 555] width 164 height 16
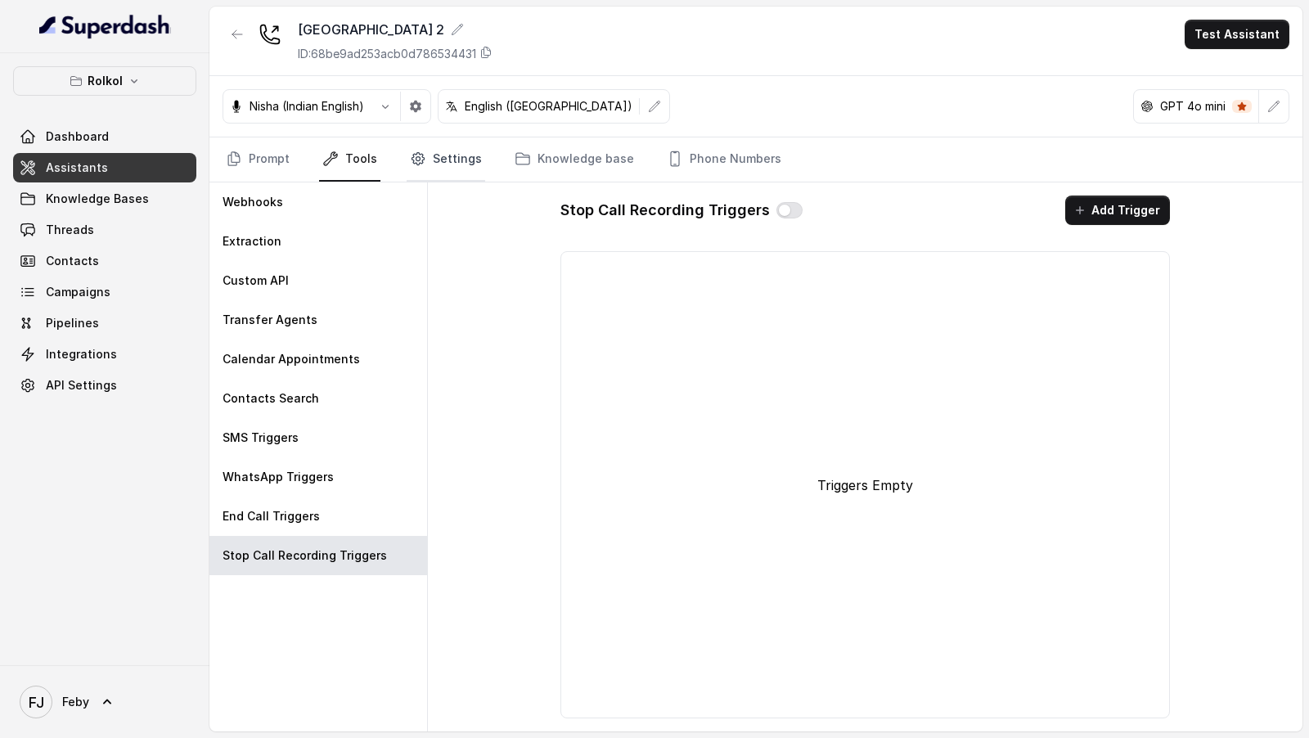
click at [450, 164] on link "Settings" at bounding box center [445, 159] width 79 height 44
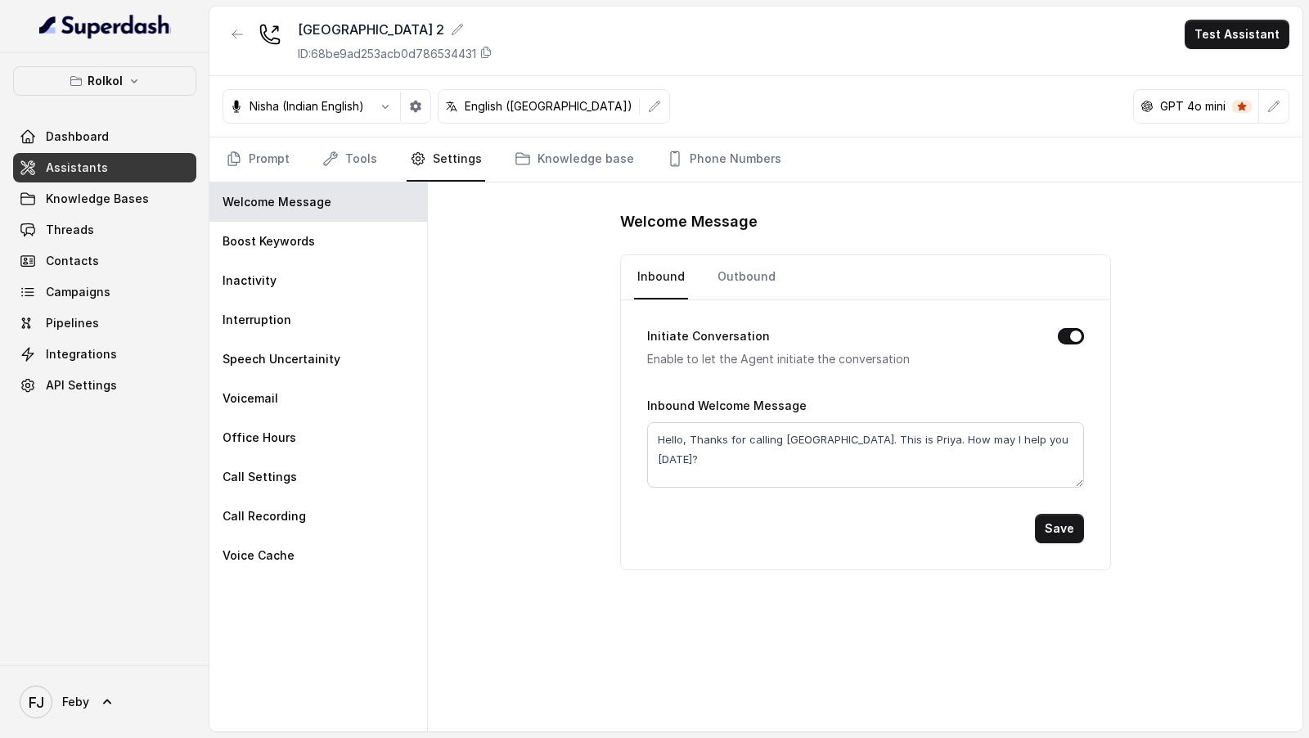
click at [289, 281] on div "Inactivity" at bounding box center [318, 280] width 218 height 39
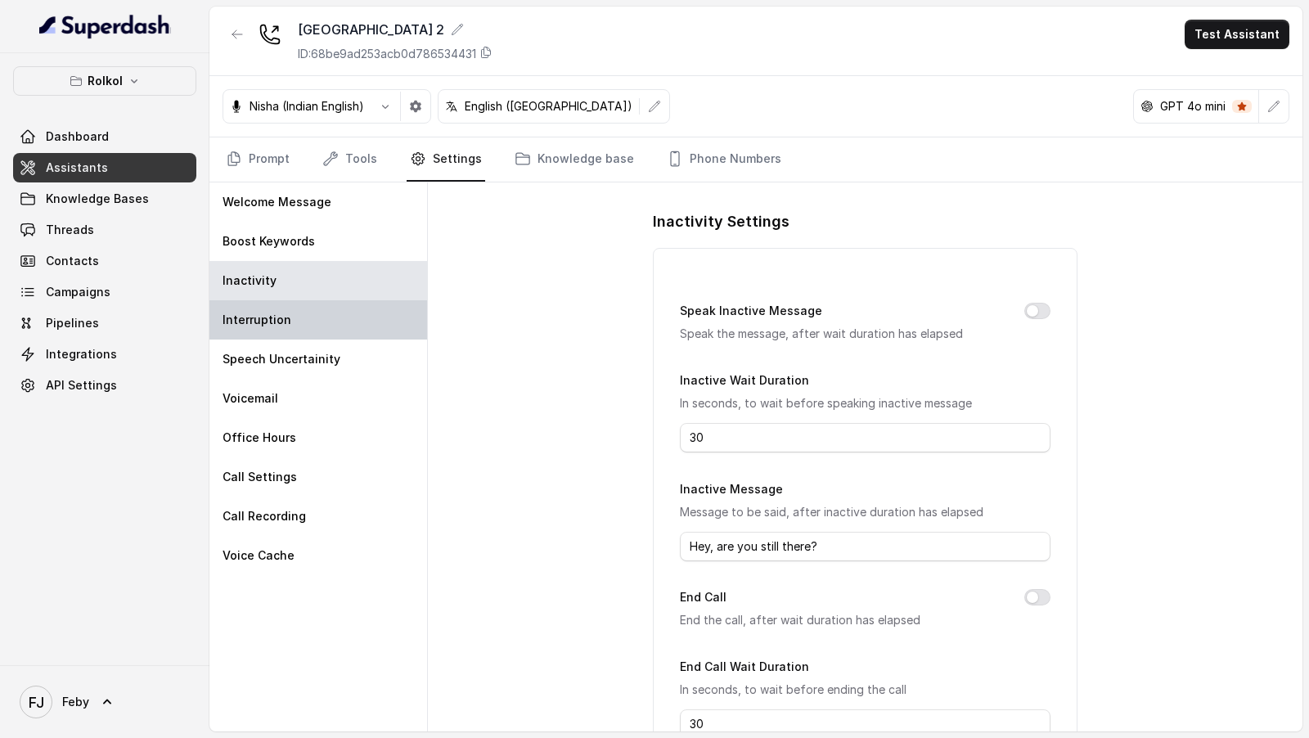
click at [295, 326] on div "Interruption" at bounding box center [318, 319] width 218 height 39
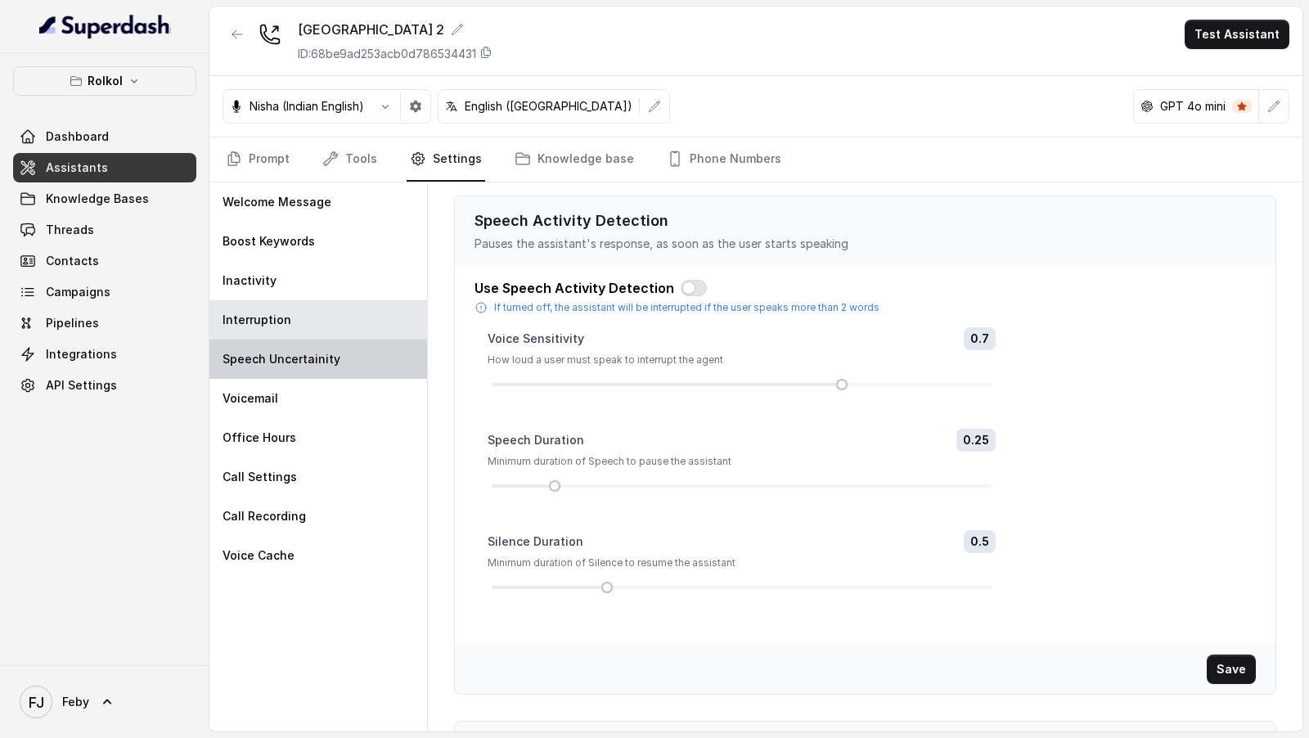
click at [295, 361] on p "Speech Uncertainity" at bounding box center [281, 359] width 118 height 16
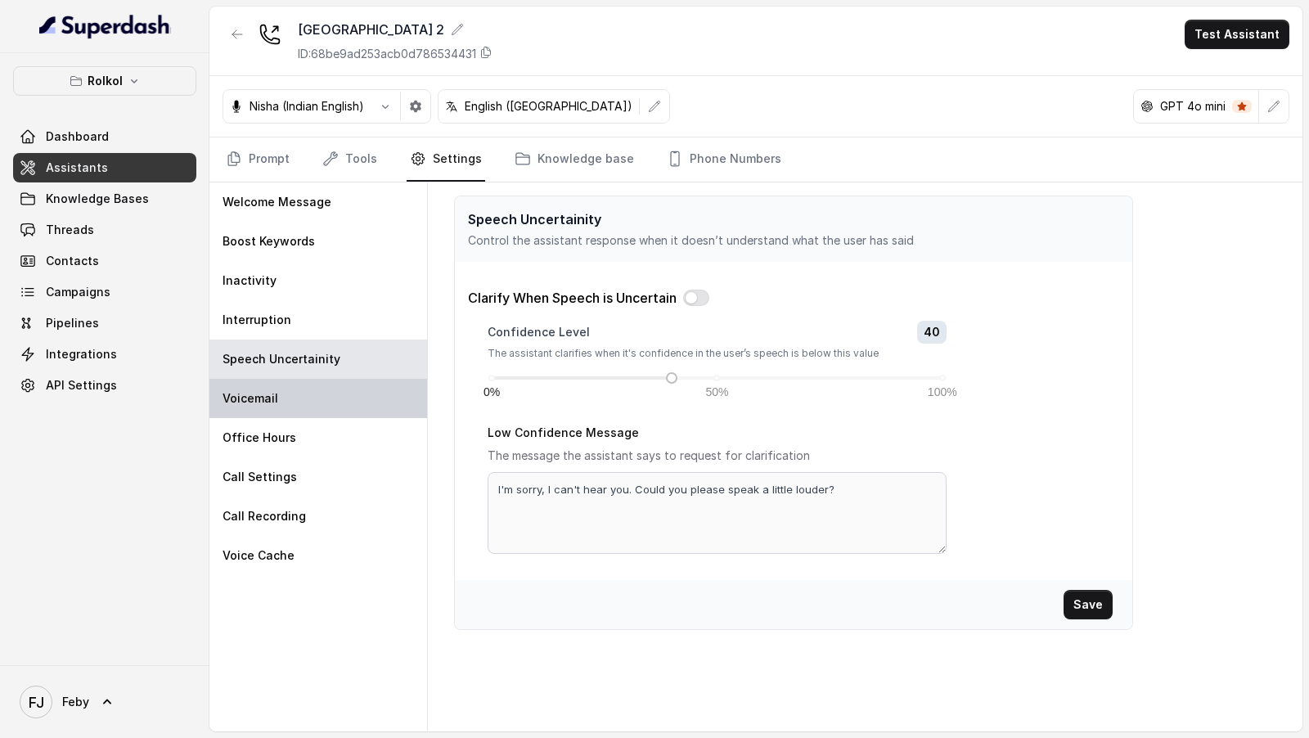
click at [295, 397] on div "Voicemail" at bounding box center [318, 398] width 218 height 39
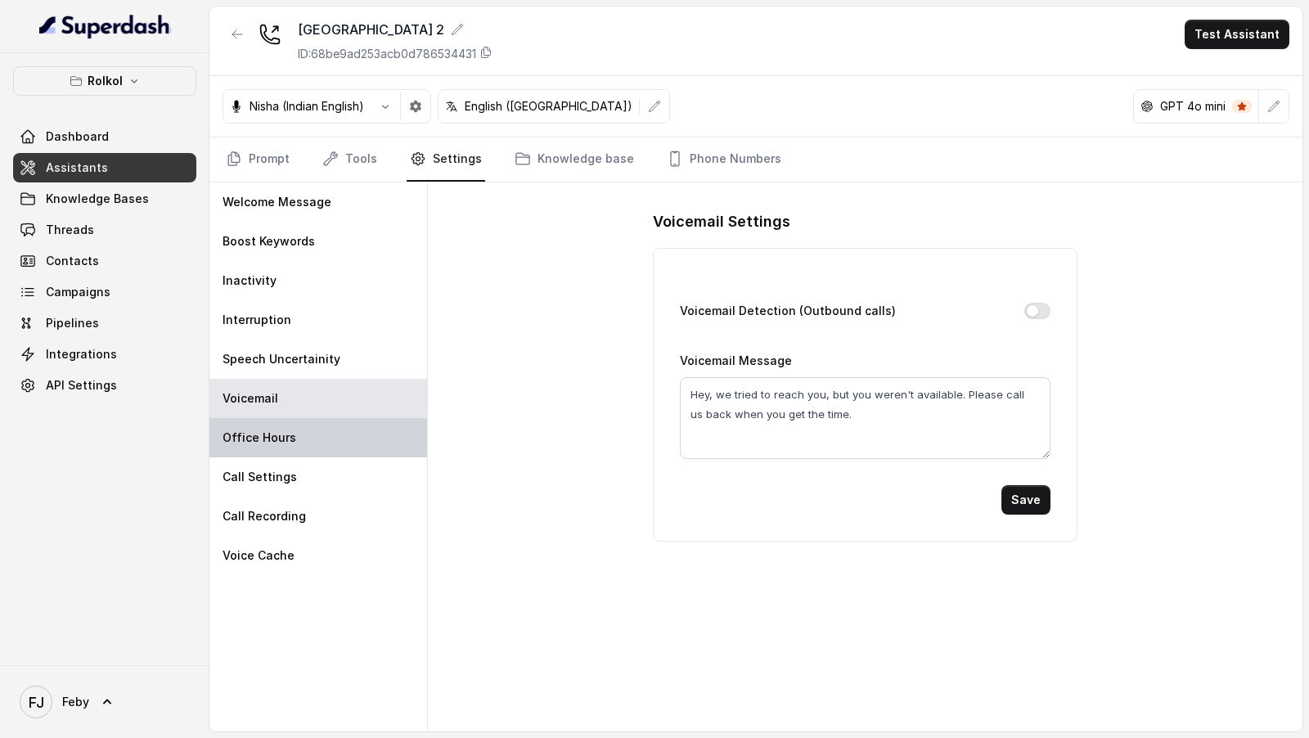
click at [298, 432] on div "Office Hours" at bounding box center [318, 437] width 218 height 39
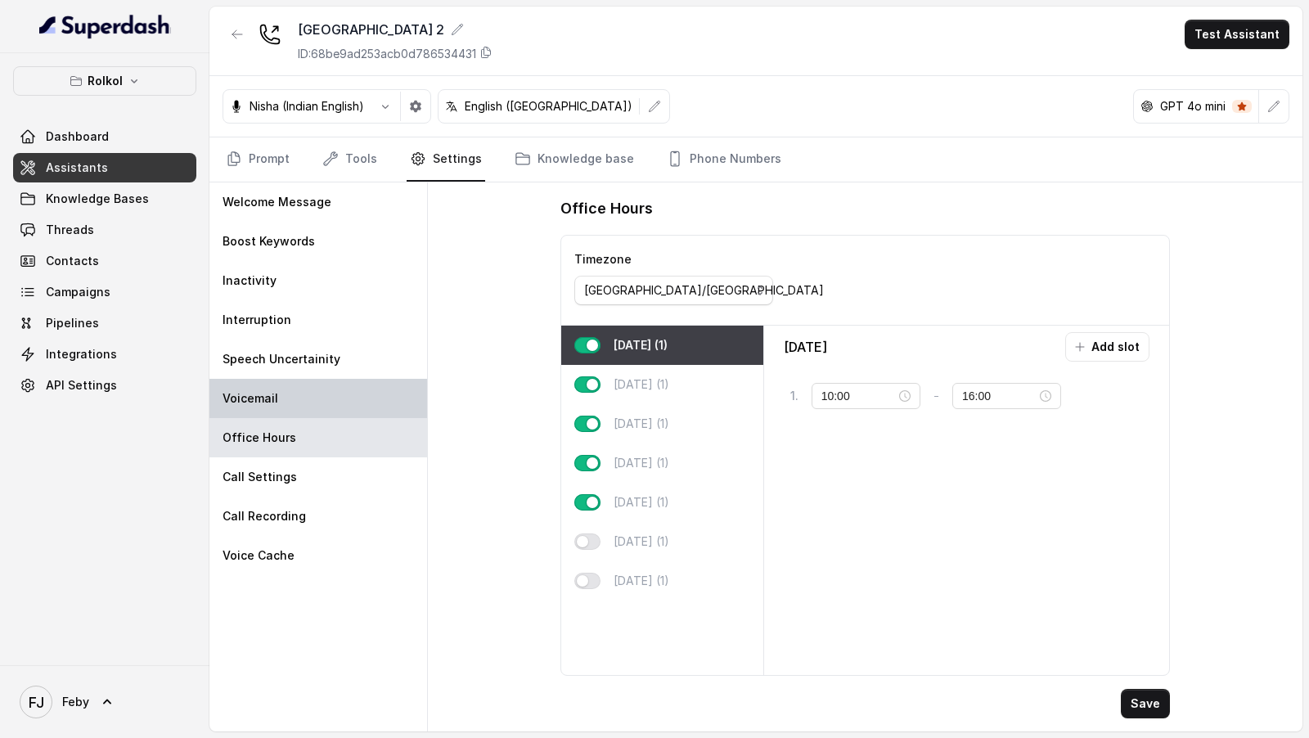
click at [299, 391] on div "Voicemail" at bounding box center [318, 398] width 218 height 39
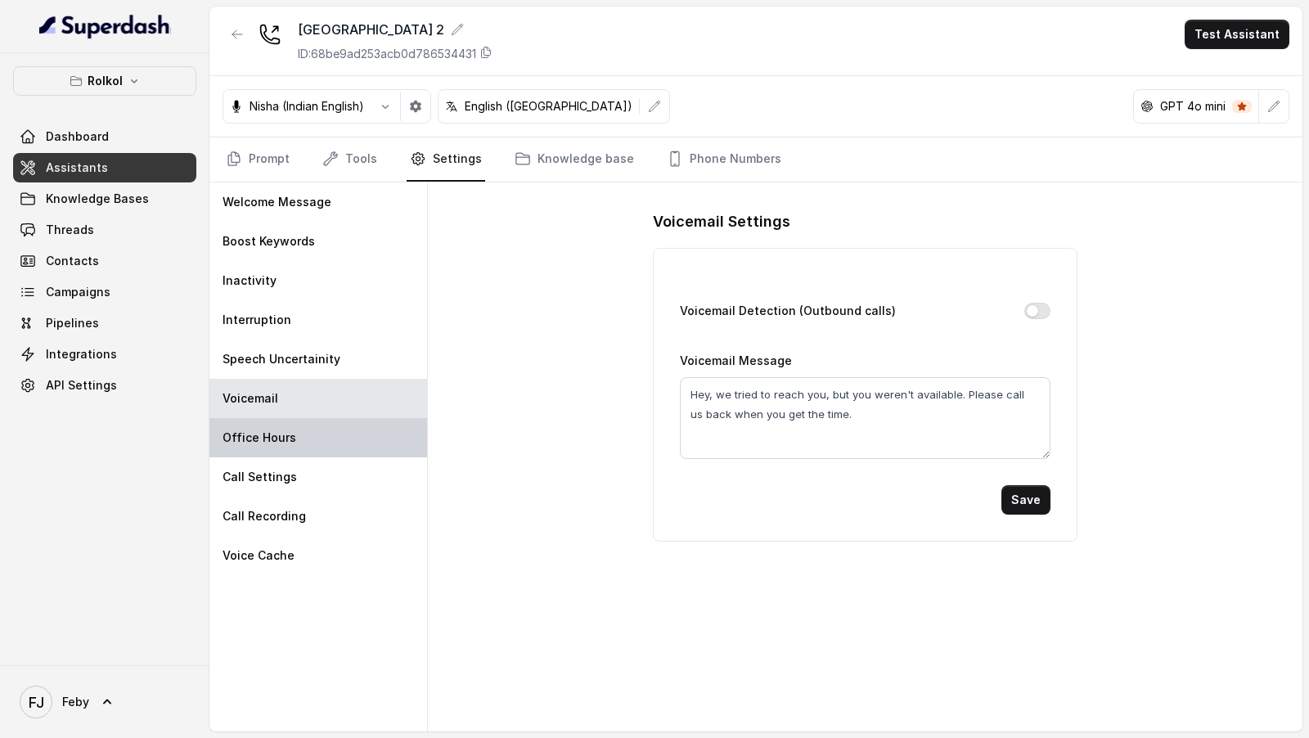
click at [299, 452] on div "Office Hours" at bounding box center [318, 437] width 218 height 39
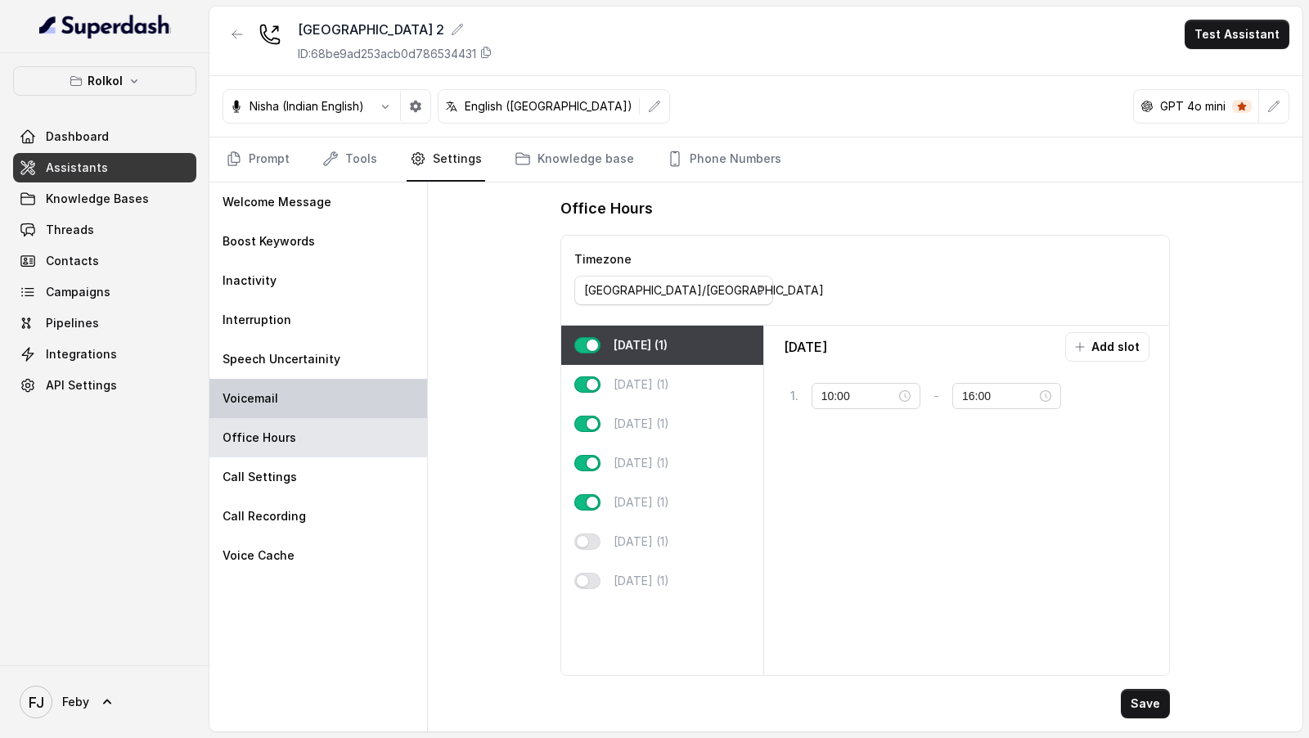
click at [306, 388] on div "Voicemail" at bounding box center [318, 398] width 218 height 39
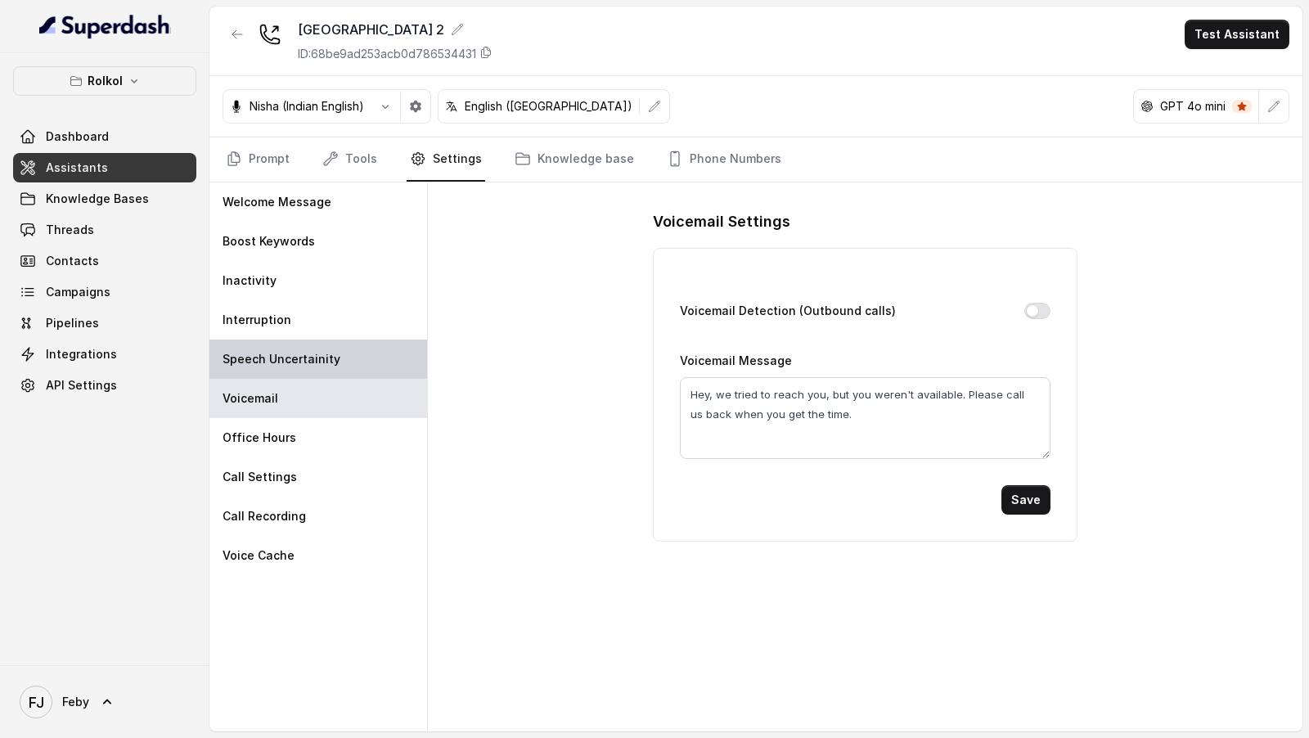
click at [308, 366] on div "Speech Uncertainity" at bounding box center [318, 358] width 218 height 39
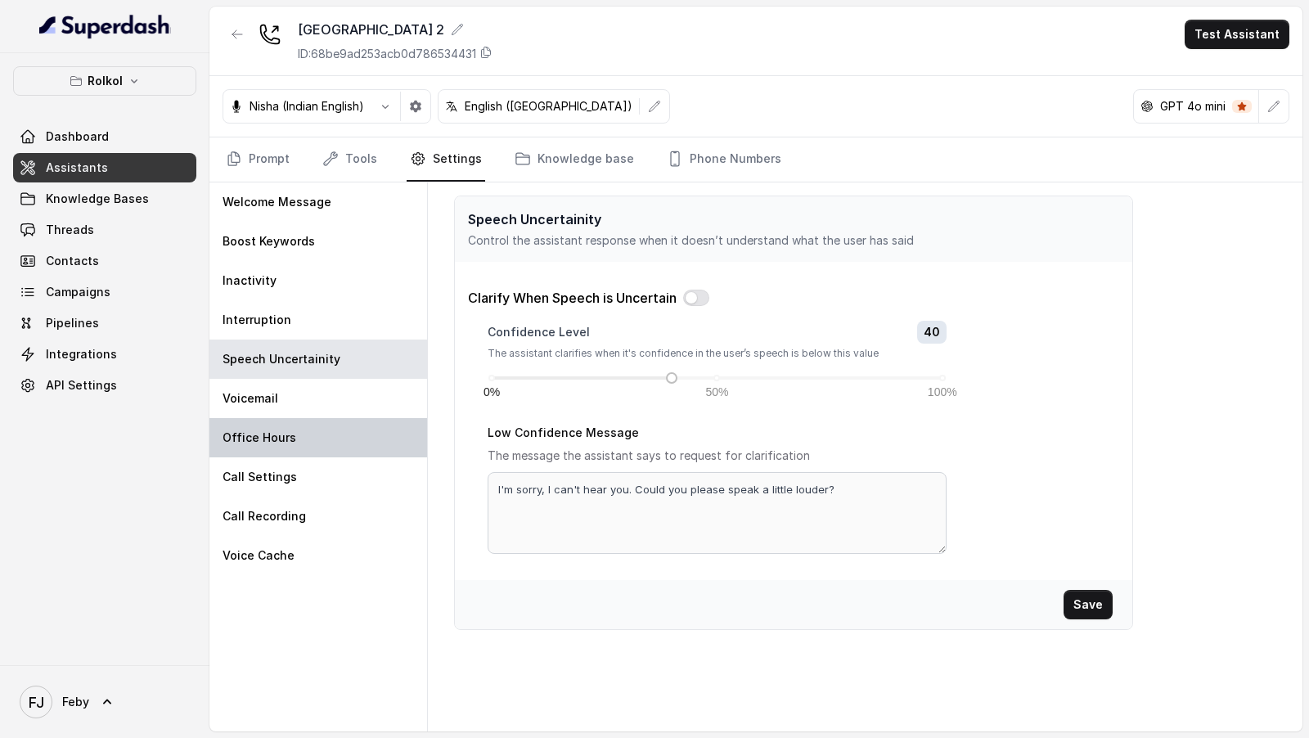
click at [308, 427] on div "Office Hours" at bounding box center [318, 437] width 218 height 39
